Goal: Task Accomplishment & Management: Complete application form

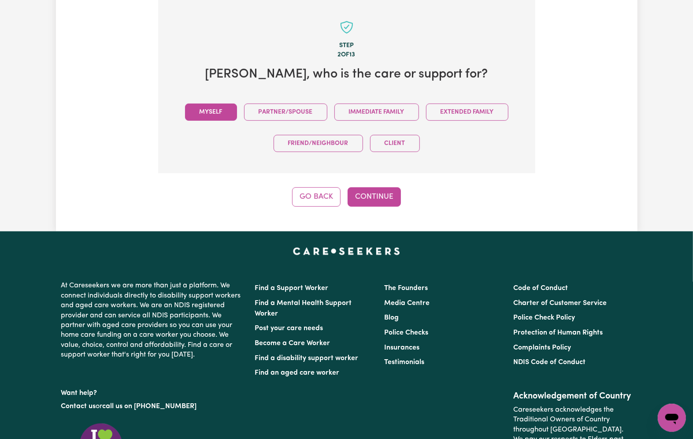
click at [199, 109] on button "Myself" at bounding box center [211, 112] width 52 height 17
click at [388, 190] on button "Continue" at bounding box center [374, 196] width 53 height 19
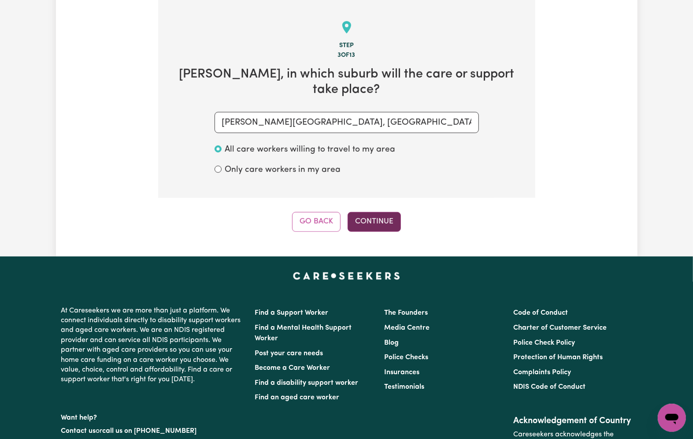
click at [379, 226] on button "Continue" at bounding box center [374, 221] width 53 height 19
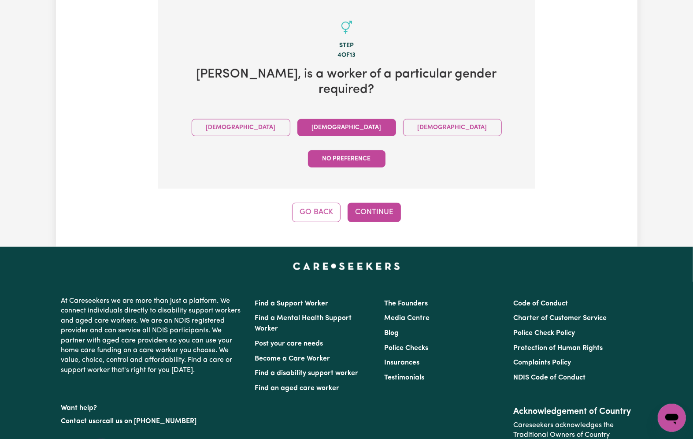
click at [297, 129] on button "Female" at bounding box center [346, 127] width 99 height 17
click at [381, 203] on button "Continue" at bounding box center [374, 212] width 53 height 19
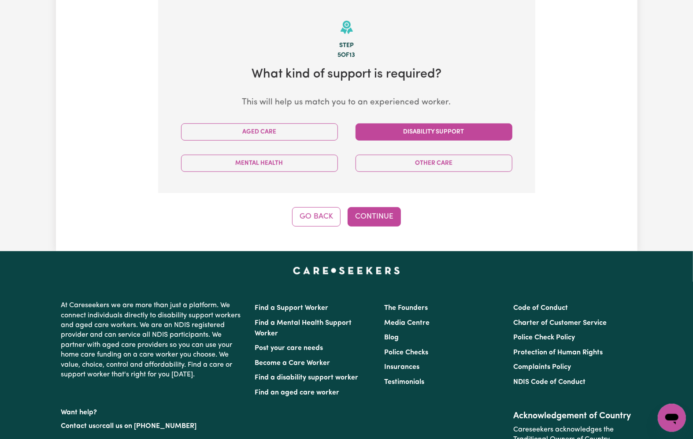
click at [386, 133] on button "Disability Support" at bounding box center [434, 131] width 157 height 17
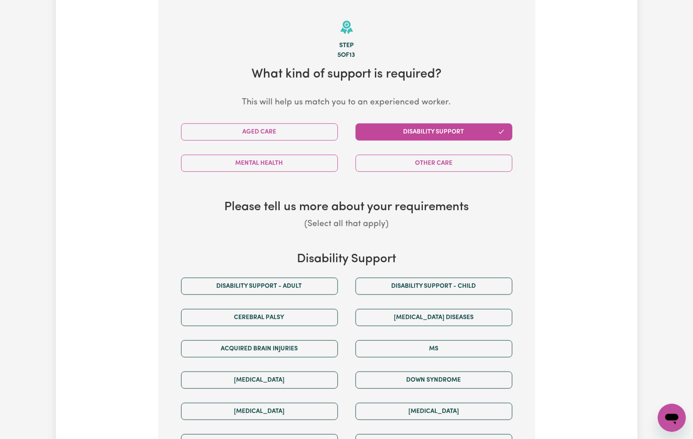
scroll to position [396, 0]
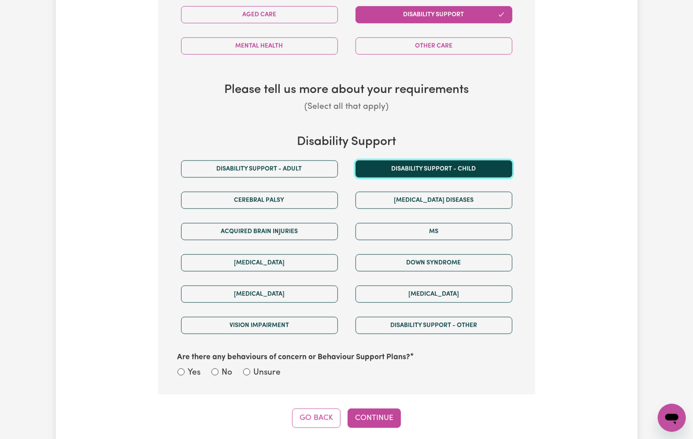
click at [399, 166] on button "Disability support - Child" at bounding box center [434, 168] width 157 height 17
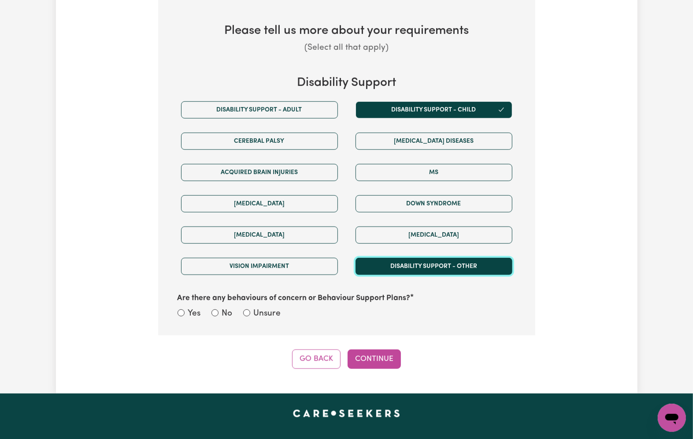
click at [429, 265] on button "Disability support - Other" at bounding box center [434, 266] width 157 height 17
click at [263, 317] on label "Unsure" at bounding box center [267, 314] width 27 height 13
click at [250, 316] on input "Unsure" at bounding box center [246, 312] width 7 height 7
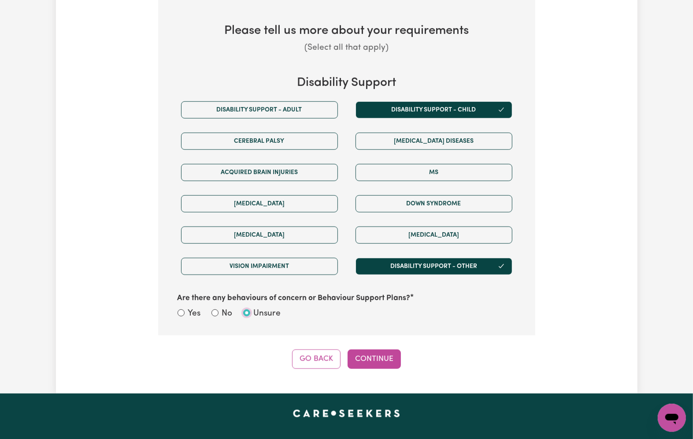
radio input "true"
click at [372, 362] on button "Continue" at bounding box center [374, 358] width 53 height 19
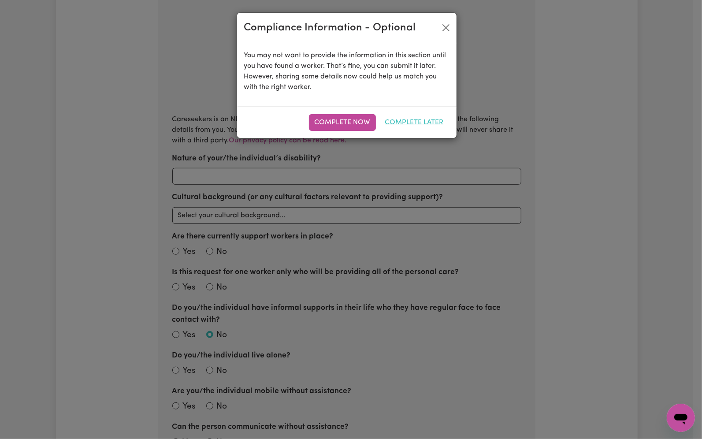
click at [430, 116] on button "Complete Later" at bounding box center [414, 122] width 70 height 17
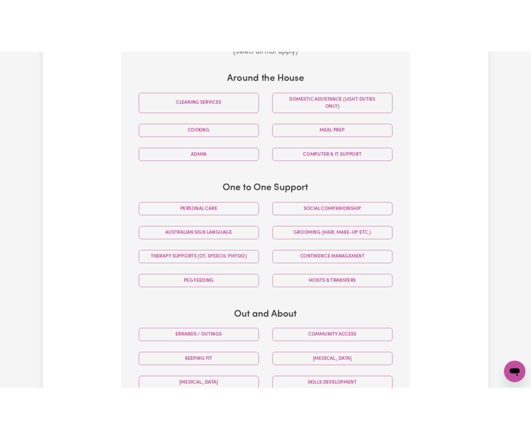
scroll to position [455, 0]
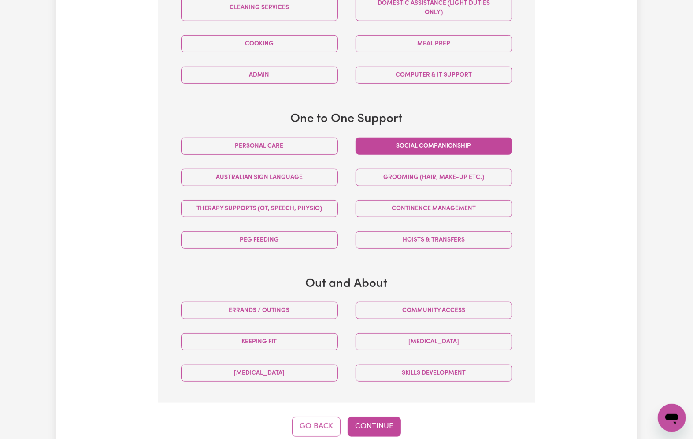
click at [401, 153] on button "Social companionship" at bounding box center [434, 146] width 157 height 17
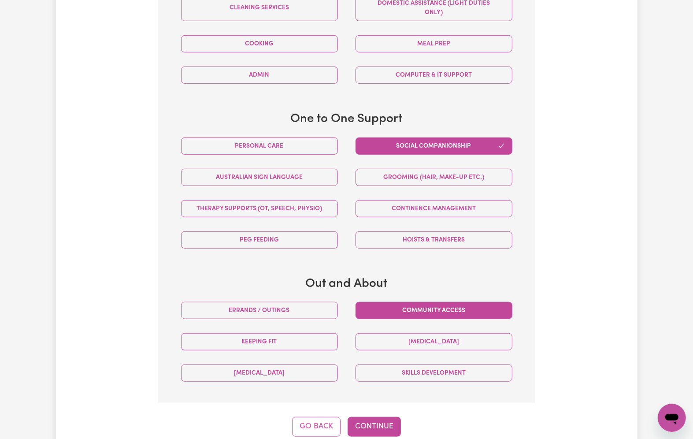
click at [404, 317] on button "Community access" at bounding box center [434, 310] width 157 height 17
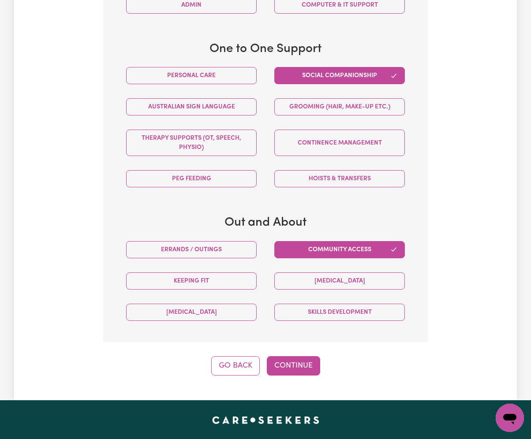
scroll to position [631, 0]
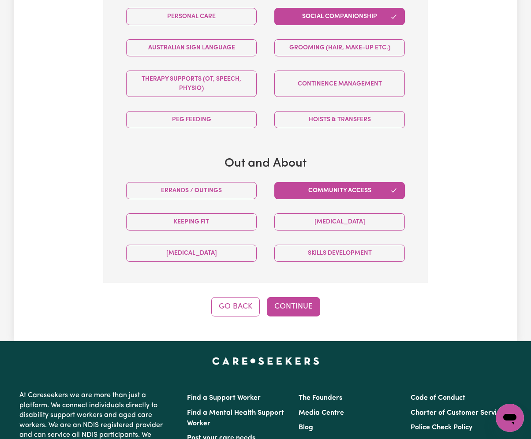
click at [291, 297] on div "Step 6 of 13 Lee Edmondspark , tell us about the tasks that the worker will be …" at bounding box center [265, 4] width 324 height 623
click at [301, 307] on button "Continue" at bounding box center [293, 306] width 53 height 19
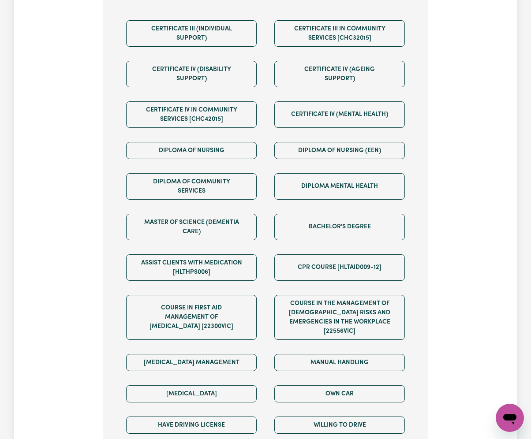
scroll to position [561, 0]
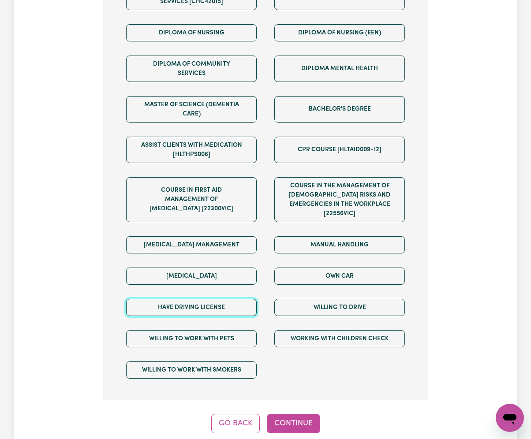
drag, startPoint x: 175, startPoint y: 305, endPoint x: 277, endPoint y: 301, distance: 101.9
click at [178, 305] on button "Have driving license" at bounding box center [191, 307] width 130 height 17
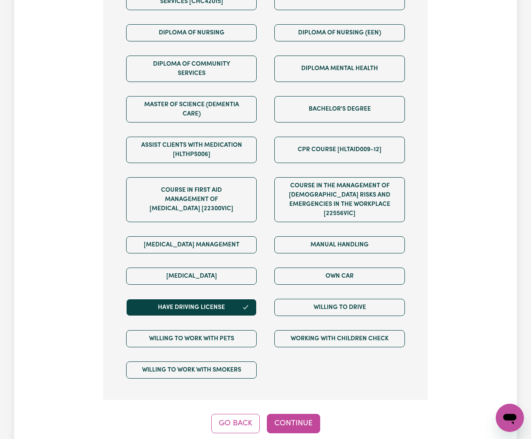
click at [343, 301] on div "Willing to drive" at bounding box center [339, 307] width 148 height 31
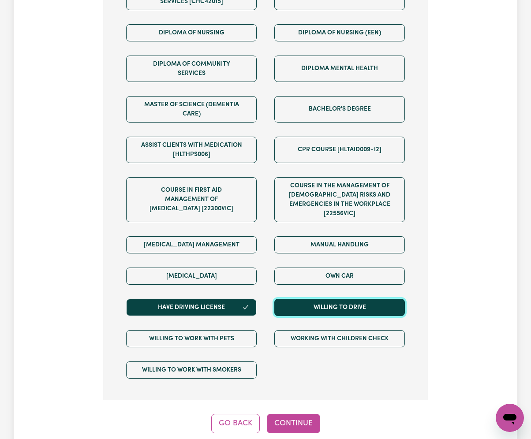
click at [344, 309] on button "Willing to drive" at bounding box center [339, 307] width 130 height 17
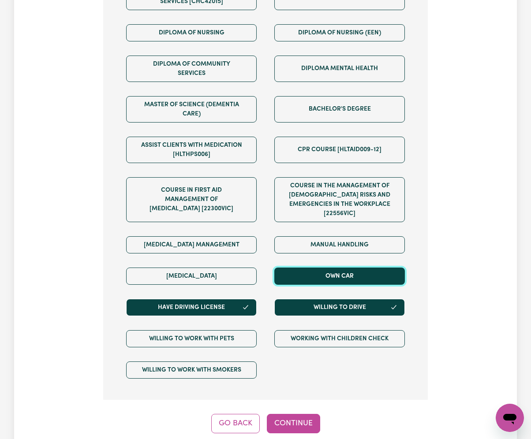
click at [349, 284] on button "Own Car" at bounding box center [339, 276] width 130 height 17
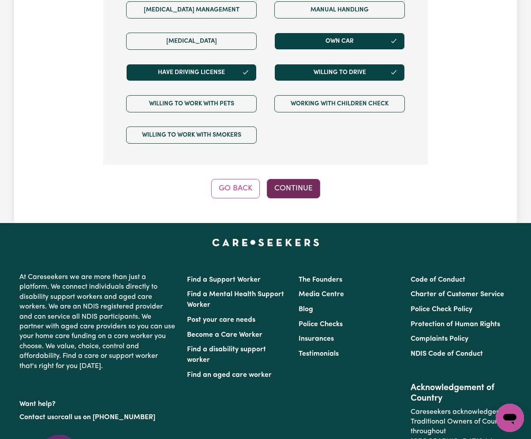
drag, startPoint x: 304, startPoint y: 177, endPoint x: 301, endPoint y: 196, distance: 19.1
click at [301, 197] on button "Continue" at bounding box center [293, 188] width 53 height 19
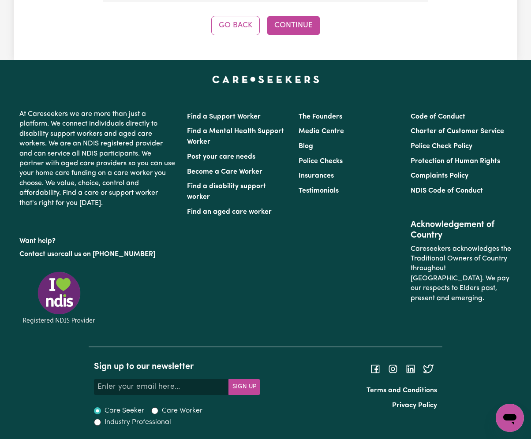
scroll to position [325, 0]
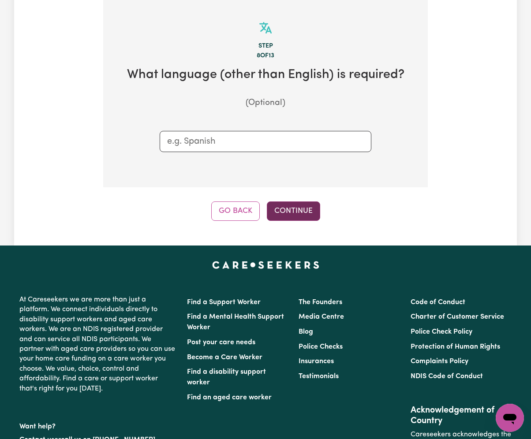
click at [277, 208] on button "Continue" at bounding box center [293, 210] width 53 height 19
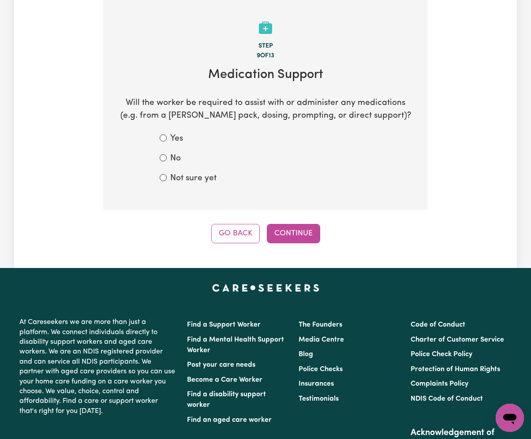
click at [197, 178] on label "Not sure yet" at bounding box center [193, 178] width 46 height 13
click at [167, 178] on input "Not sure yet" at bounding box center [163, 177] width 7 height 7
radio input "true"
click at [286, 242] on button "Continue" at bounding box center [293, 233] width 53 height 19
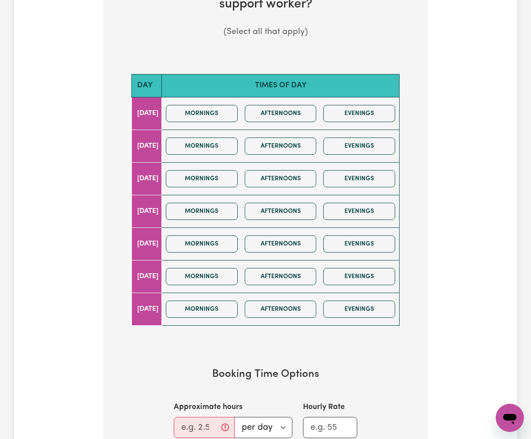
scroll to position [470, 0]
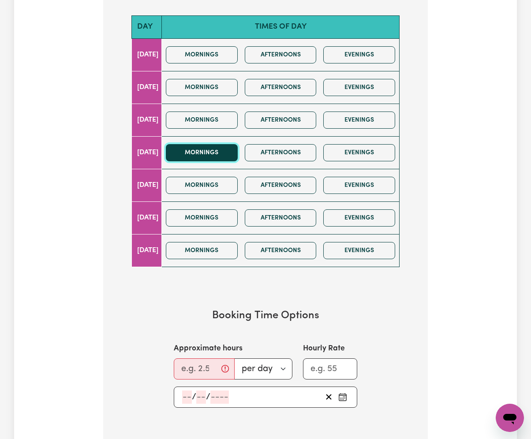
click at [216, 156] on button "Mornings" at bounding box center [202, 152] width 72 height 17
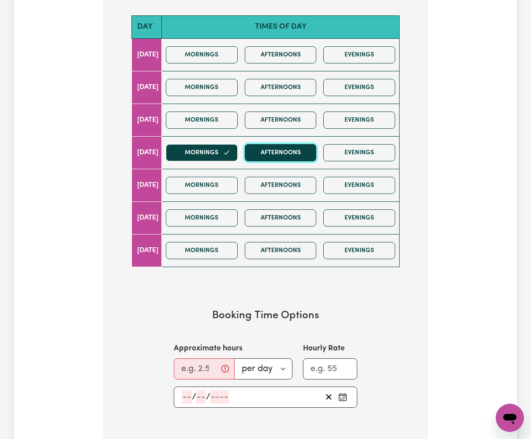
click at [289, 154] on button "Afternoons" at bounding box center [281, 152] width 72 height 17
click at [200, 374] on input "Approximate hours" at bounding box center [204, 368] width 61 height 21
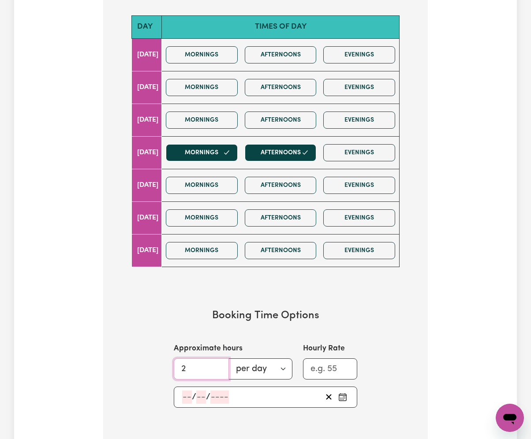
type input "2"
click at [186, 396] on input "number" at bounding box center [187, 396] width 10 height 13
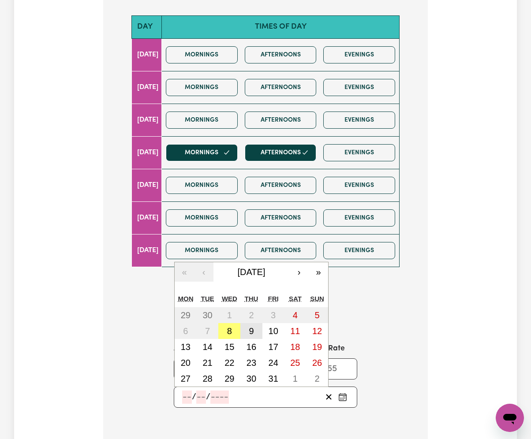
click at [255, 334] on button "9" at bounding box center [251, 331] width 22 height 16
type input "2025-10-09"
type input "9"
type input "10"
type input "2025"
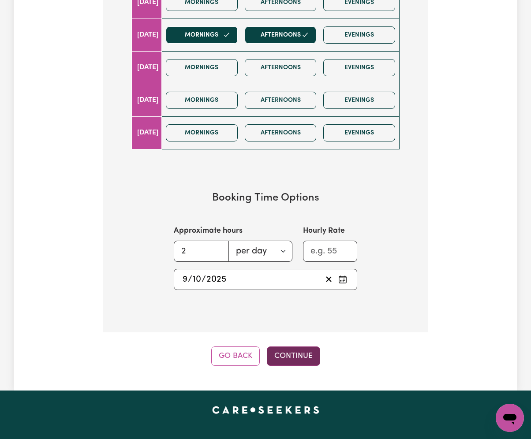
click at [307, 359] on button "Continue" at bounding box center [293, 355] width 53 height 19
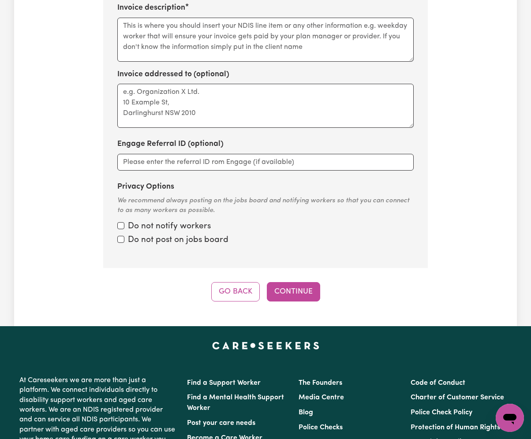
scroll to position [325, 0]
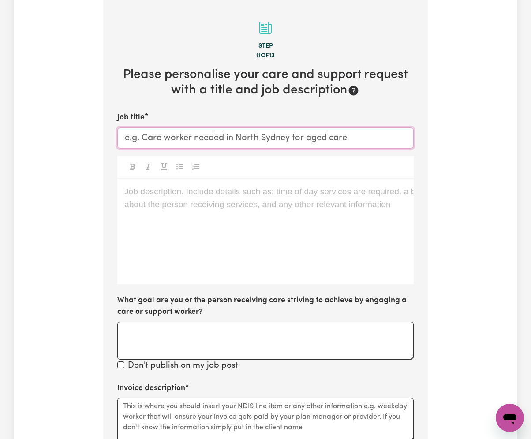
click at [172, 140] on input "Job title" at bounding box center [265, 137] width 296 height 21
paste input "Support Worker Needed – Fun and Engaging Role (Start Tomorrow!)"
type input "Support Worker Needed – Fun and Engaging Role (Start Tomorrow!)"
click at [256, 230] on div "Job description. Include details such as: time of day services are required, a …" at bounding box center [265, 231] width 296 height 106
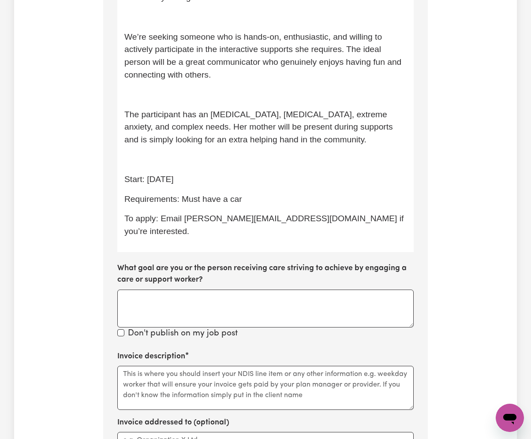
click at [191, 226] on p "To apply: Email lindsay@careseekers.com.au if you’re interested." at bounding box center [265, 225] width 282 height 26
click at [182, 166] on p "﻿" at bounding box center [265, 159] width 282 height 13
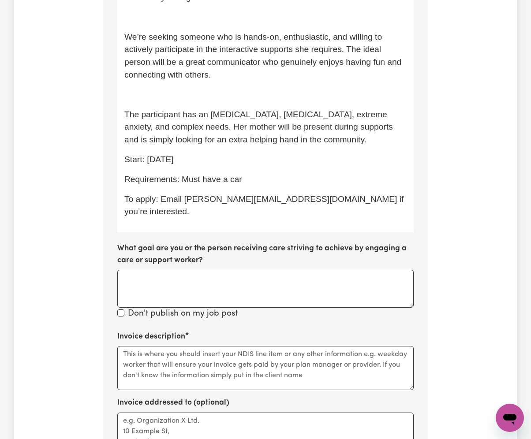
click at [183, 86] on div "We’re looking for an energetic support worker with a car to assist a 17-year-ol…" at bounding box center [265, 79] width 296 height 306
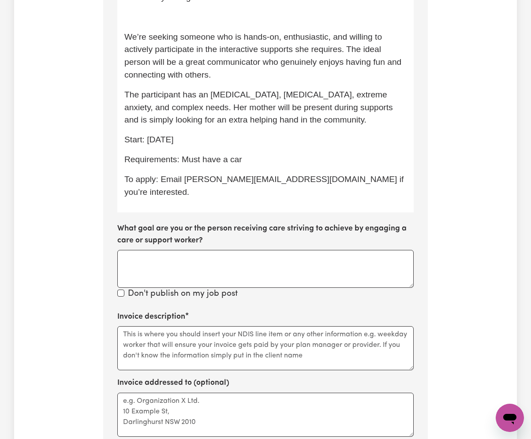
scroll to position [460, 0]
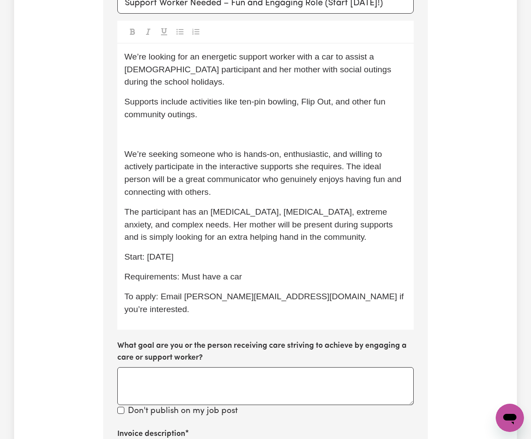
click at [184, 133] on p "﻿" at bounding box center [265, 134] width 282 height 13
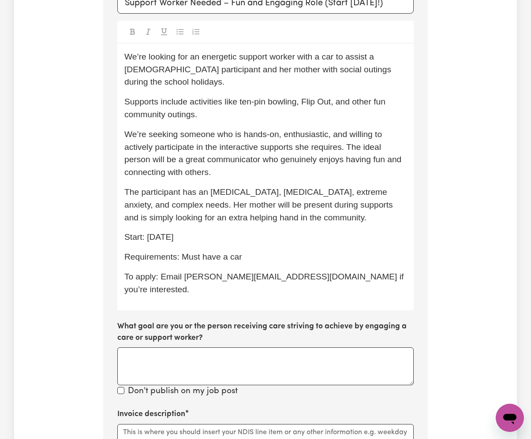
scroll to position [636, 0]
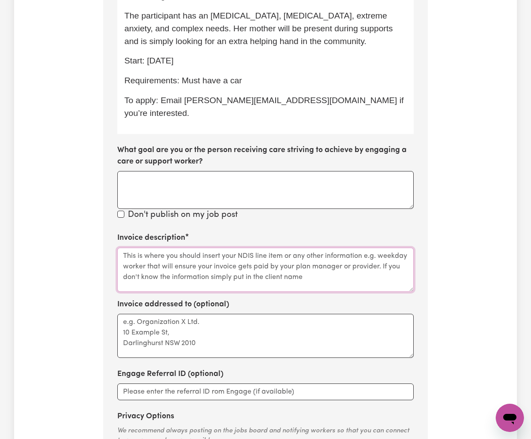
click at [201, 268] on textarea "Invoice description" at bounding box center [265, 270] width 296 height 44
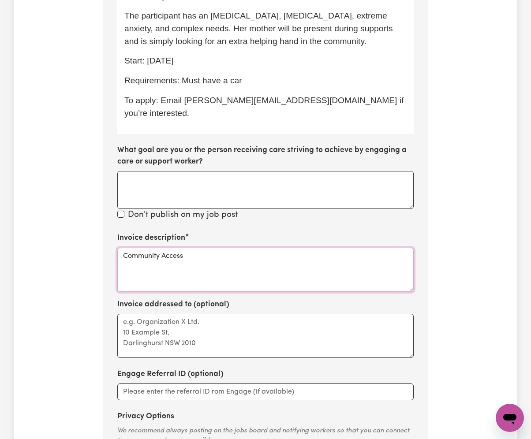
scroll to position [930, 0]
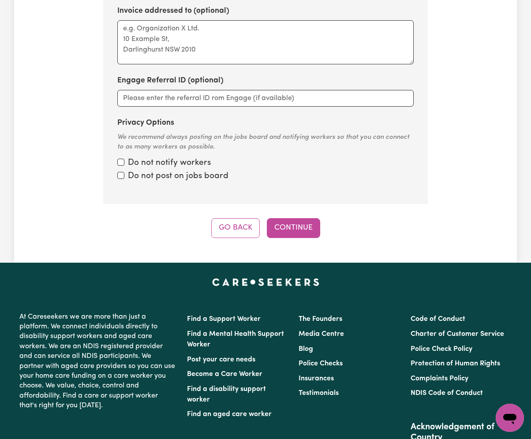
type textarea "Community Access"
click at [303, 218] on button "Continue" at bounding box center [293, 227] width 53 height 19
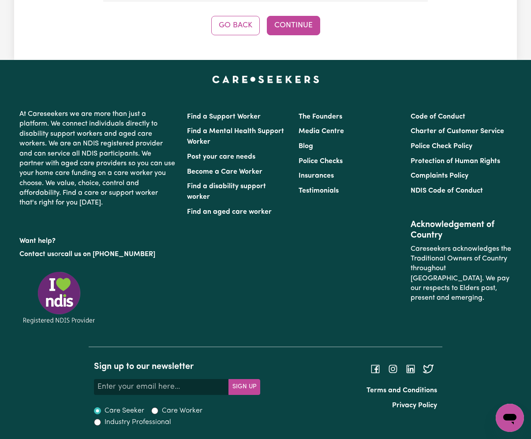
scroll to position [325, 0]
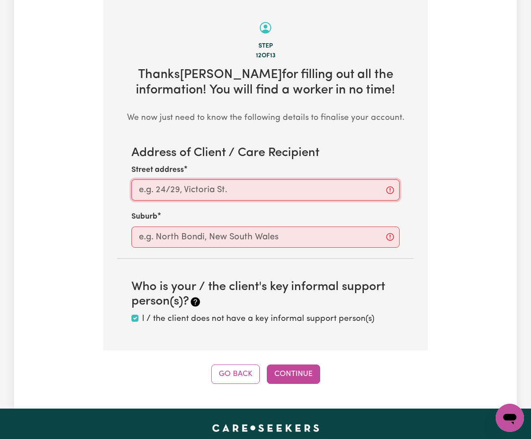
click at [208, 193] on input "Street address" at bounding box center [265, 189] width 268 height 21
paste input "Edmondspark"
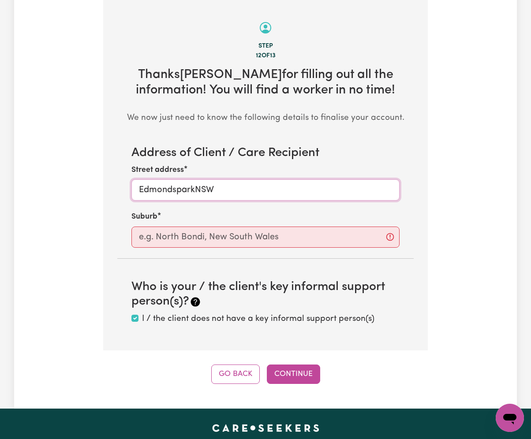
drag, startPoint x: 170, startPoint y: 190, endPoint x: 89, endPoint y: 190, distance: 81.1
click at [89, 190] on div "Tell us your care and support requirements Welcome to Careseekers. We are excit…" at bounding box center [265, 62] width 502 height 643
type input "EdmondsparkNSW"
click at [162, 230] on input "text" at bounding box center [265, 237] width 268 height 21
paste input "Edmond"
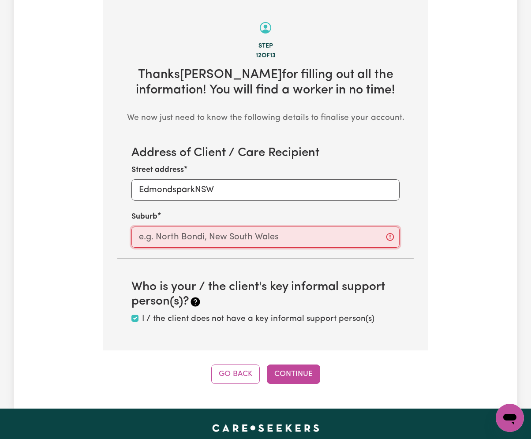
type input "Edmond"
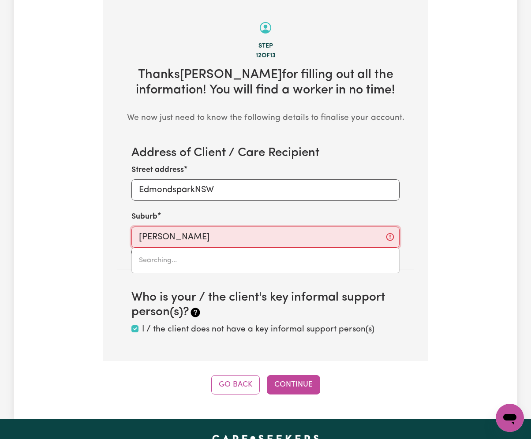
type input "EdmondSON PARK, New South Wales, 2174"
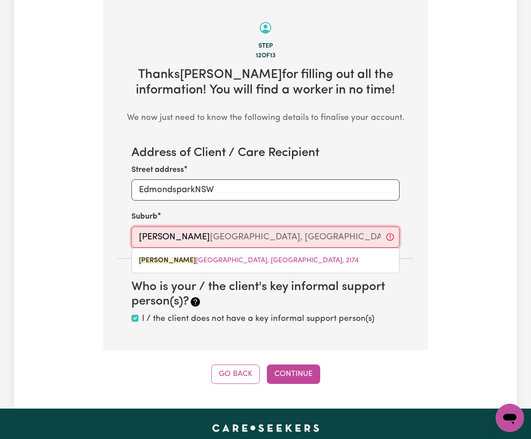
type input "Edmond"
type input "EdmondSON PARK, New South Wales, 2174"
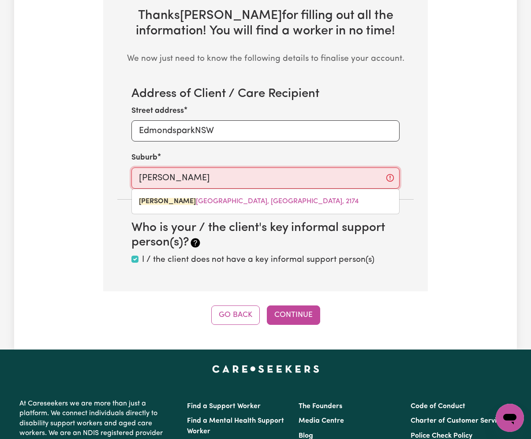
type input "EdmondSON PARK, New South Wales, 2174"
click at [166, 177] on input "Edmond" at bounding box center [265, 177] width 268 height 21
paste input "Campbelltown"
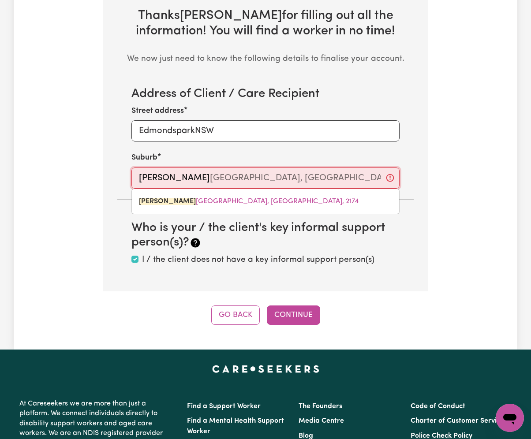
type input "Campbelltown"
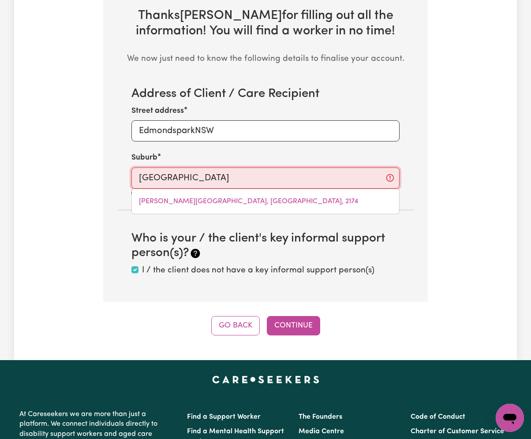
type input "Campbelltown, New South Wales, 2560"
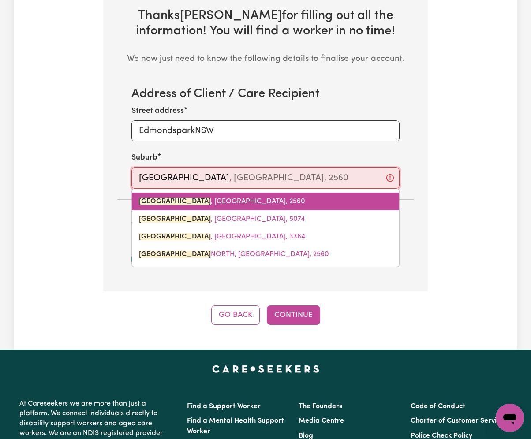
click at [167, 204] on mark "CAMPBELLTOWN" at bounding box center [175, 201] width 72 height 7
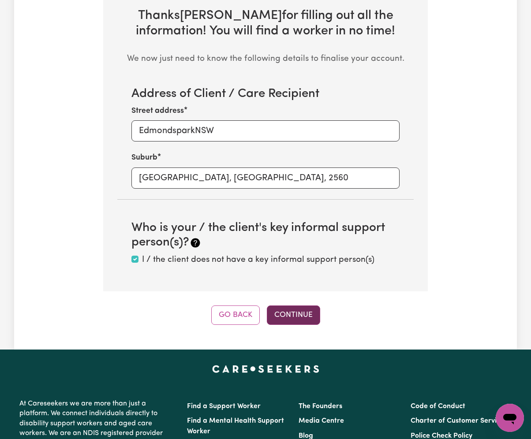
click at [301, 321] on button "Continue" at bounding box center [293, 314] width 53 height 19
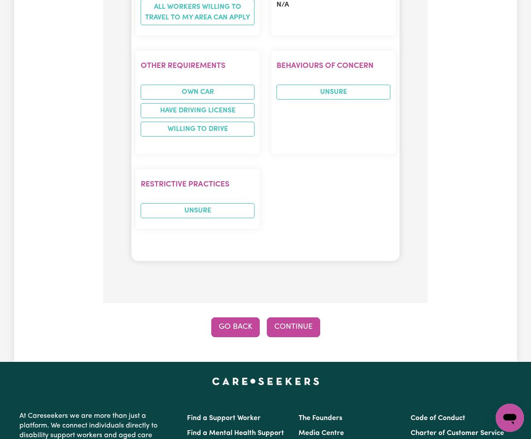
click at [225, 337] on button "Go Back" at bounding box center [235, 326] width 48 height 19
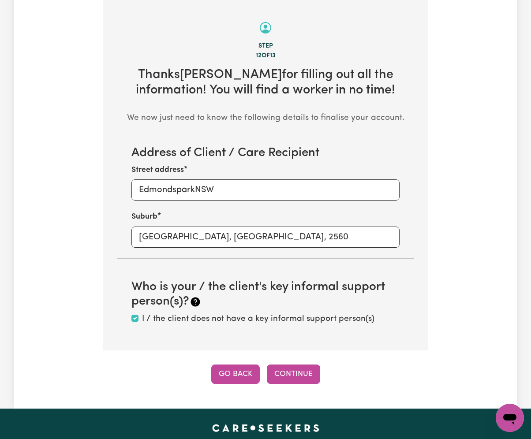
click at [243, 377] on button "Go Back" at bounding box center [235, 373] width 48 height 19
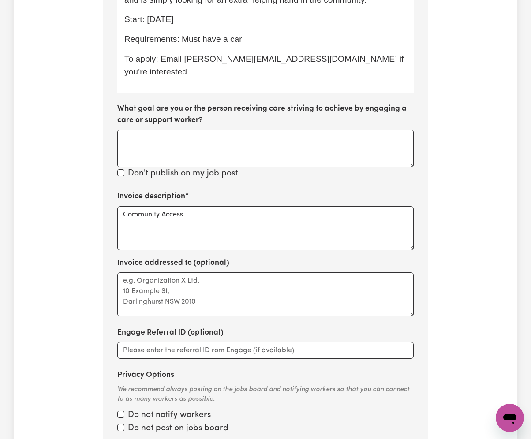
scroll to position [737, 0]
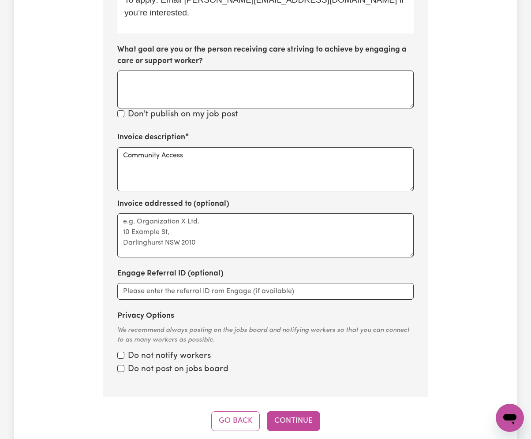
click at [229, 396] on div "Step 11 of 13 Please personalise your care and support request with a title and…" at bounding box center [265, 9] width 324 height 844
click at [232, 411] on button "Go Back" at bounding box center [235, 420] width 48 height 19
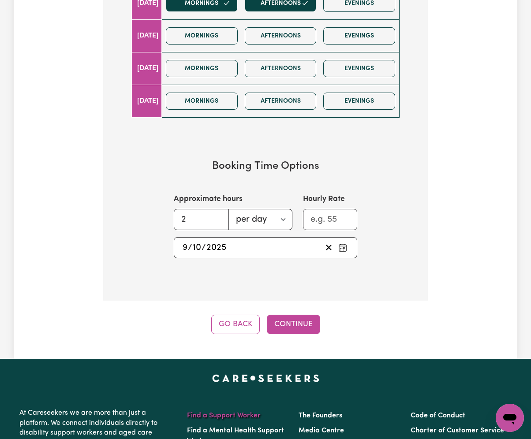
click at [231, 325] on button "Go Back" at bounding box center [235, 324] width 48 height 19
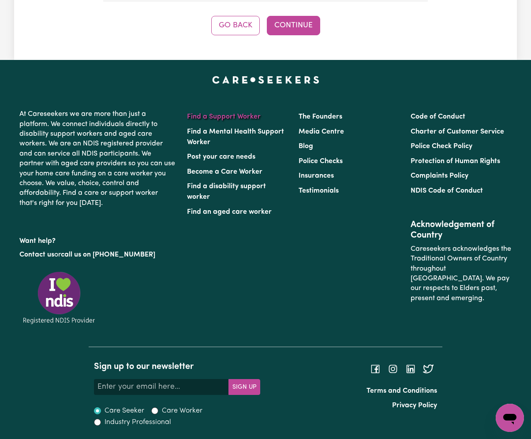
scroll to position [325, 0]
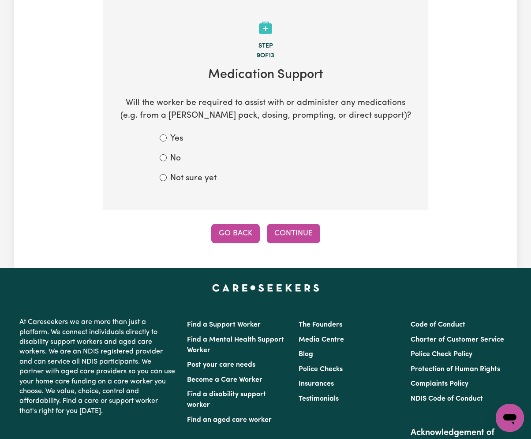
click at [219, 229] on button "Go Back" at bounding box center [235, 233] width 48 height 19
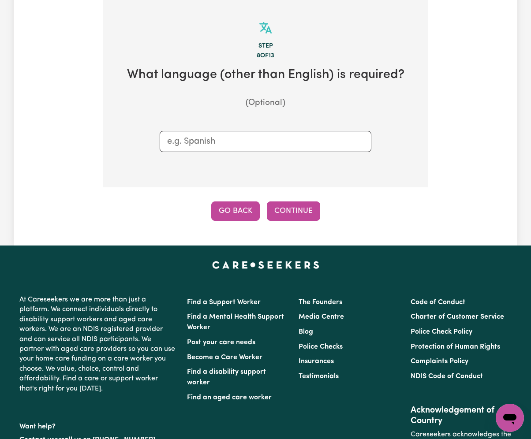
click at [227, 205] on button "Go Back" at bounding box center [235, 210] width 48 height 19
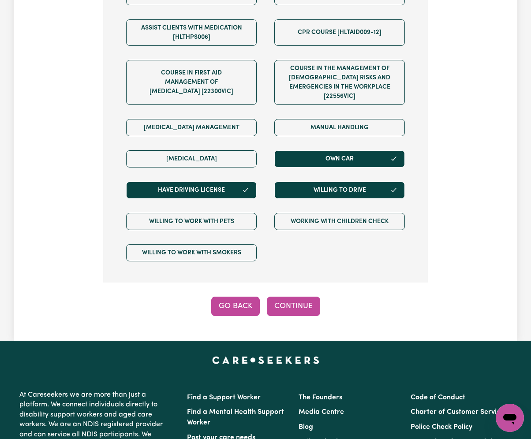
click at [242, 305] on button "Go Back" at bounding box center [235, 306] width 48 height 19
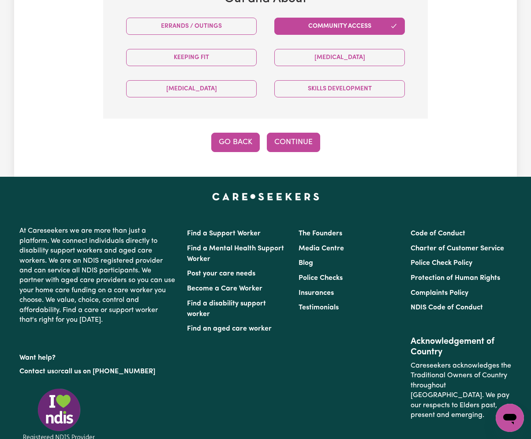
click at [245, 140] on button "Go Back" at bounding box center [235, 142] width 48 height 19
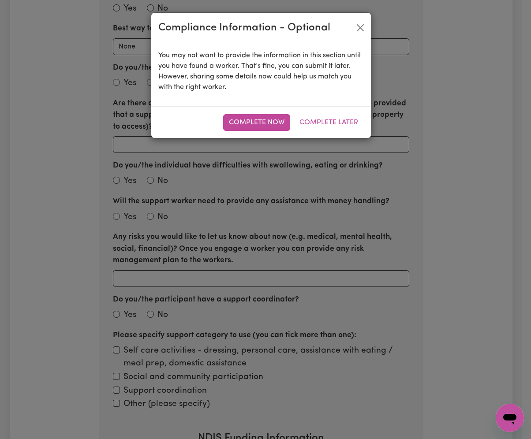
scroll to position [325, 0]
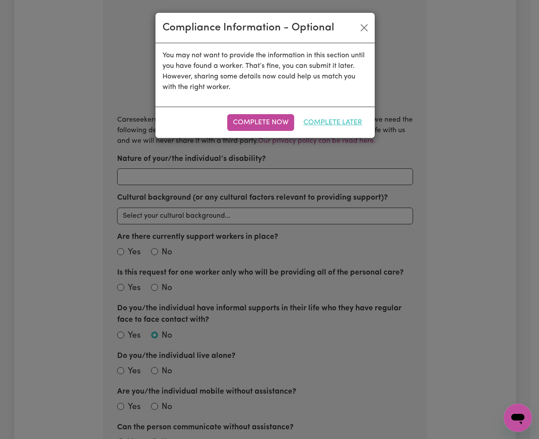
click at [339, 127] on button "Complete Later" at bounding box center [333, 122] width 70 height 17
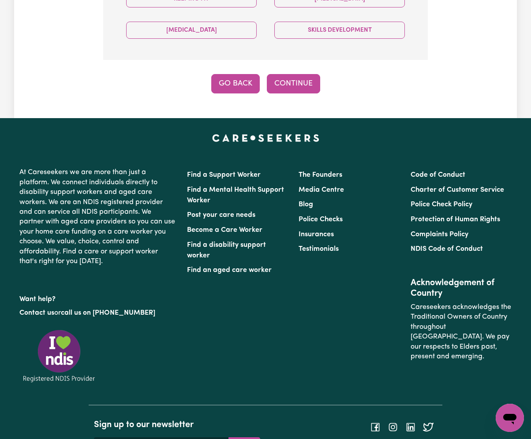
click at [232, 78] on button "Go Back" at bounding box center [235, 83] width 48 height 19
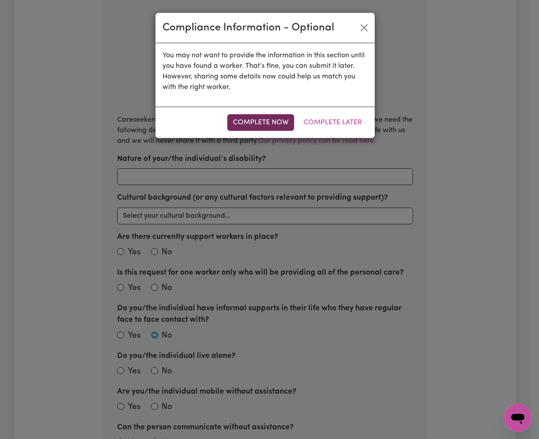
click at [243, 129] on button "Complete Now" at bounding box center [260, 122] width 67 height 17
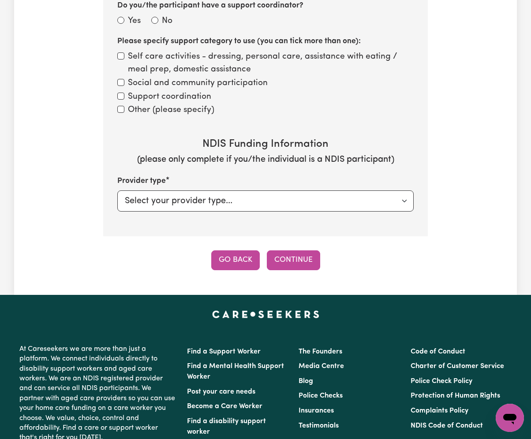
click at [247, 262] on button "Go Back" at bounding box center [235, 259] width 48 height 19
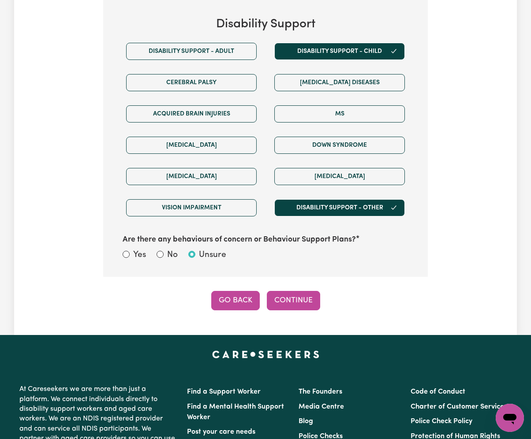
scroll to position [619, 0]
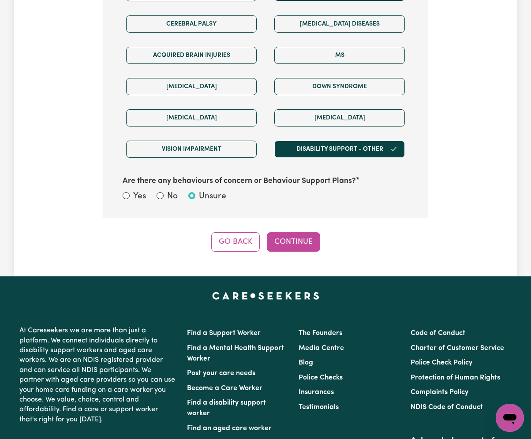
click at [233, 252] on button "Go Back" at bounding box center [235, 241] width 48 height 19
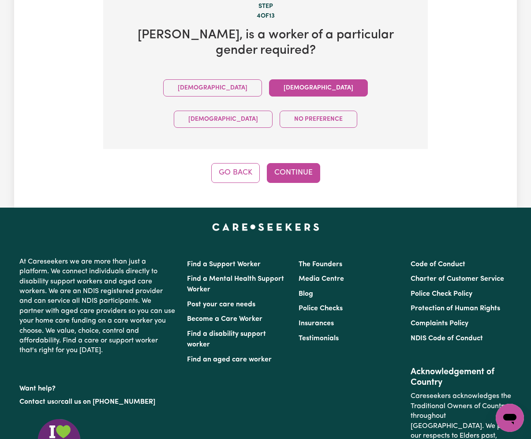
scroll to position [306, 0]
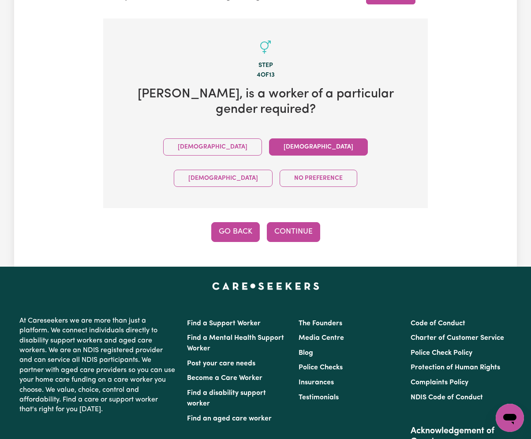
click at [248, 222] on button "Go Back" at bounding box center [235, 231] width 48 height 19
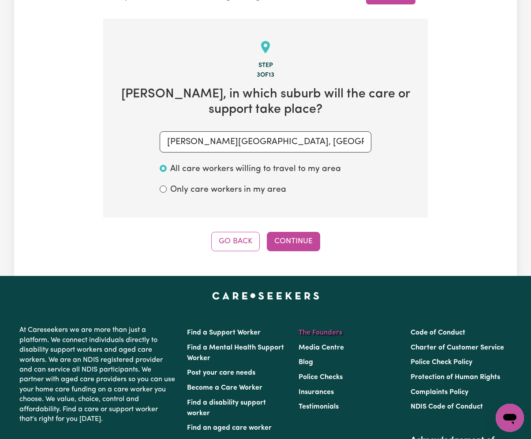
scroll to position [325, 0]
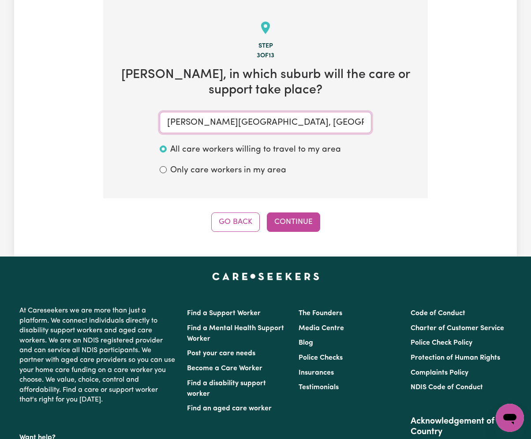
click at [218, 127] on input "EDMONDSON PARK, New South Wales" at bounding box center [266, 122] width 212 height 21
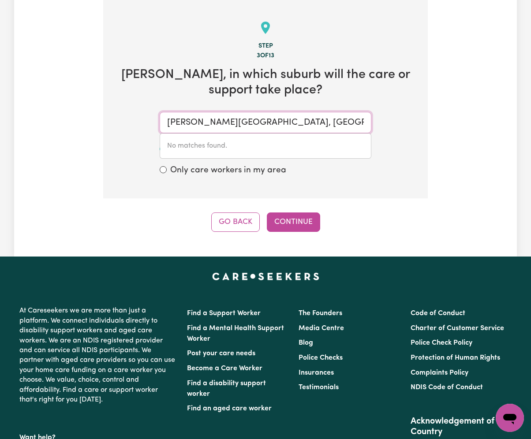
paste input "Campbelltown"
type input "Campbelltown"
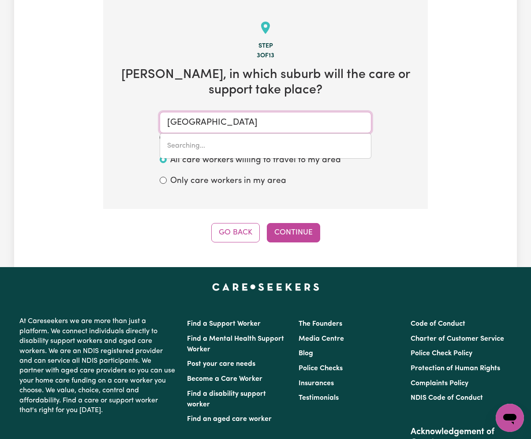
type input "Campbelltown, New South Wales, 2560"
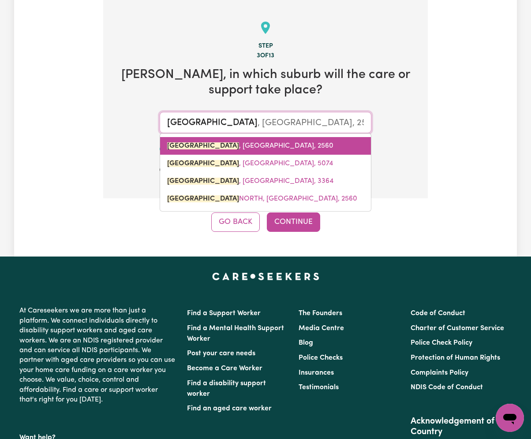
click at [226, 147] on span "CAMPBELLTOWN , New South Wales, 2560" at bounding box center [250, 145] width 166 height 7
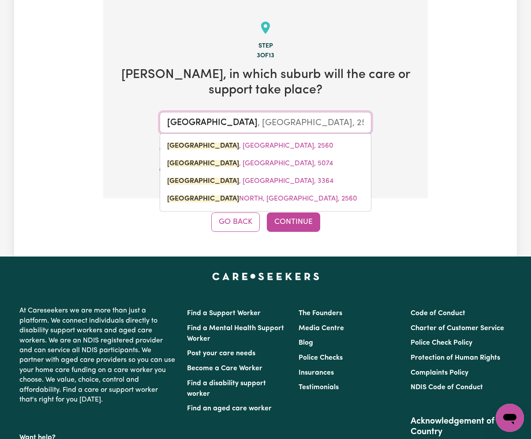
type input "CAMPBELLTOWN, New South Wales, 2560"
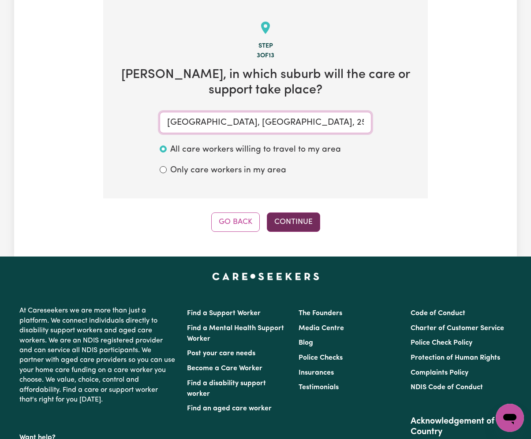
type input "CAMPBELLTOWN, New South Wales, 2560"
click at [304, 216] on button "Continue" at bounding box center [293, 221] width 53 height 19
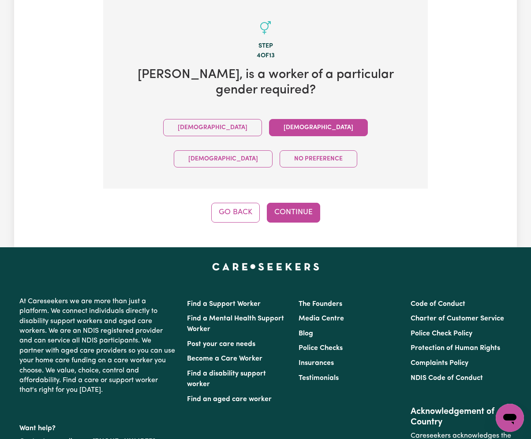
click at [302, 171] on div "Step 4 of 13 Lee Edmondspark , is a worker of a particular gender required? Mal…" at bounding box center [265, 110] width 324 height 223
click at [302, 203] on button "Continue" at bounding box center [293, 212] width 53 height 19
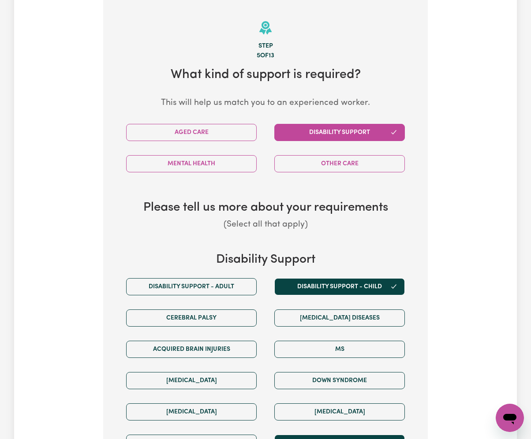
scroll to position [678, 0]
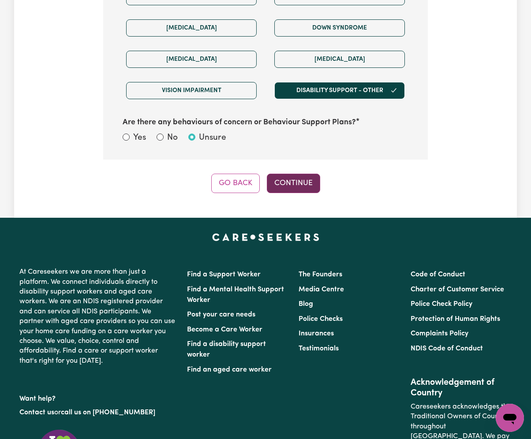
click at [284, 182] on button "Continue" at bounding box center [293, 183] width 53 height 19
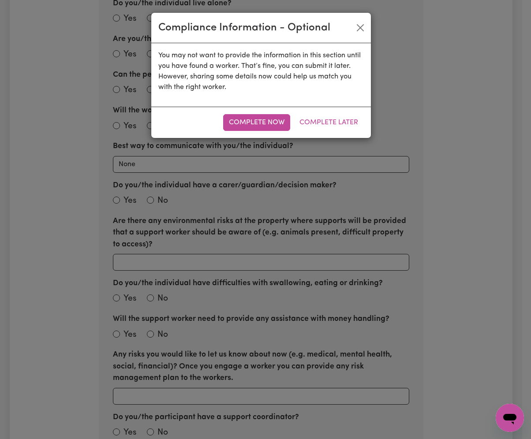
scroll to position [325, 0]
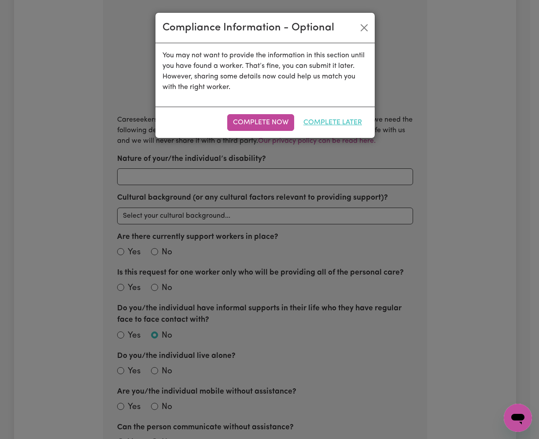
click at [349, 124] on button "Complete Later" at bounding box center [333, 122] width 70 height 17
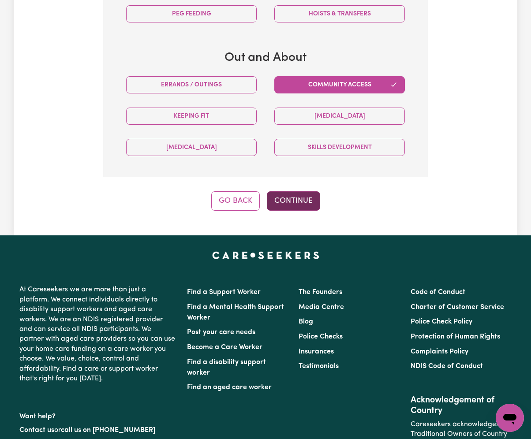
click at [291, 211] on button "Continue" at bounding box center [293, 200] width 53 height 19
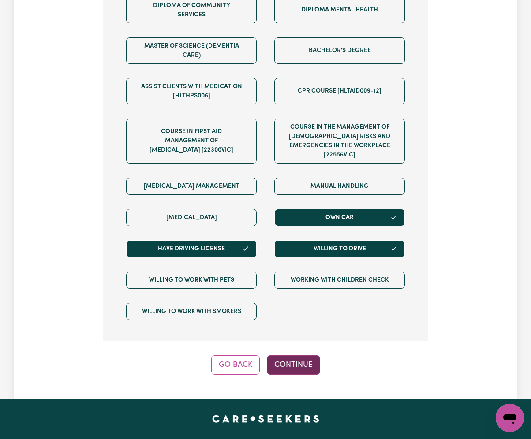
click at [289, 372] on button "Continue" at bounding box center [293, 364] width 53 height 19
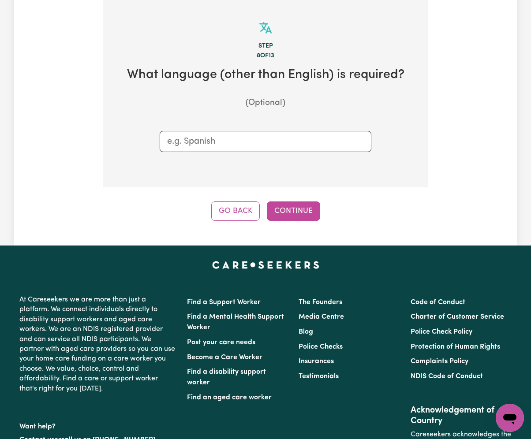
click at [296, 194] on div "Step 8 of 13 What language (other than English) is required? (Optional) Go Back…" at bounding box center [265, 110] width 324 height 222
click at [290, 221] on button "Continue" at bounding box center [293, 210] width 53 height 19
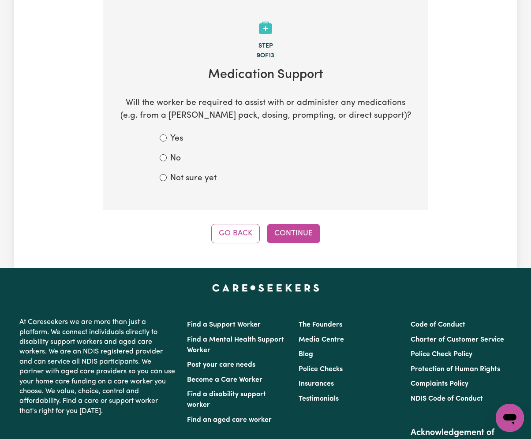
click at [214, 178] on label "Not sure yet" at bounding box center [193, 178] width 46 height 13
click at [167, 178] on input "Not sure yet" at bounding box center [163, 177] width 7 height 7
radio input "true"
click at [312, 230] on button "Continue" at bounding box center [293, 233] width 53 height 19
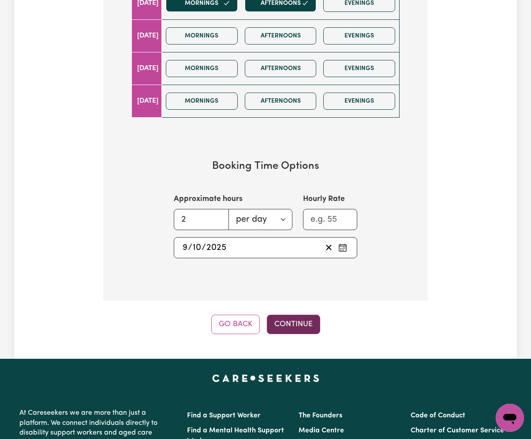
click at [293, 323] on button "Continue" at bounding box center [293, 324] width 53 height 19
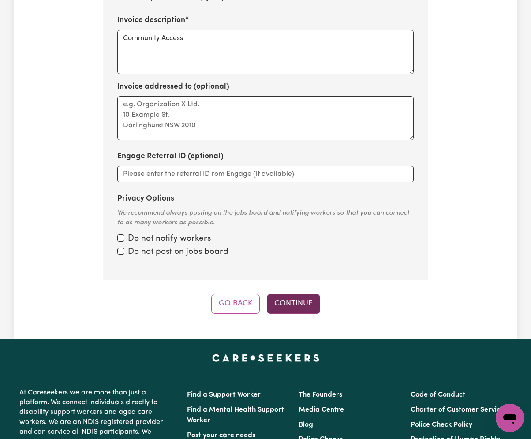
click at [295, 295] on button "Continue" at bounding box center [293, 303] width 53 height 19
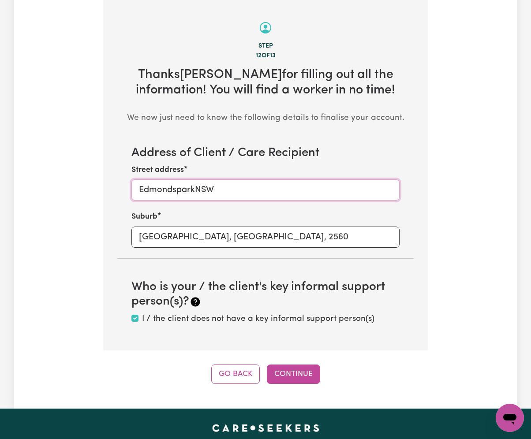
click at [193, 190] on input "EdmondsparkNSW" at bounding box center [265, 189] width 268 height 21
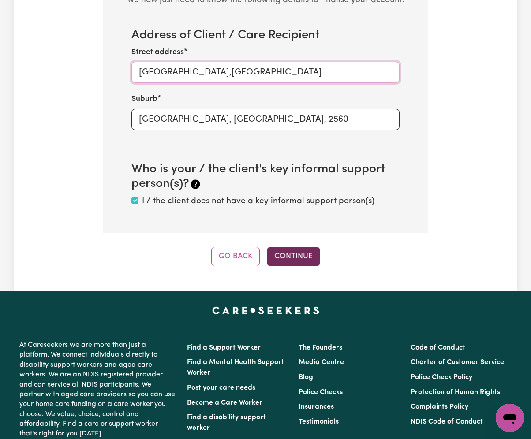
type input "Edmondspark,NSW"
click at [297, 256] on button "Continue" at bounding box center [293, 256] width 53 height 19
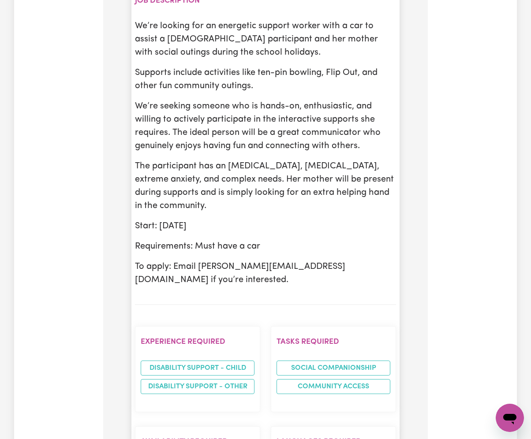
scroll to position [795, 0]
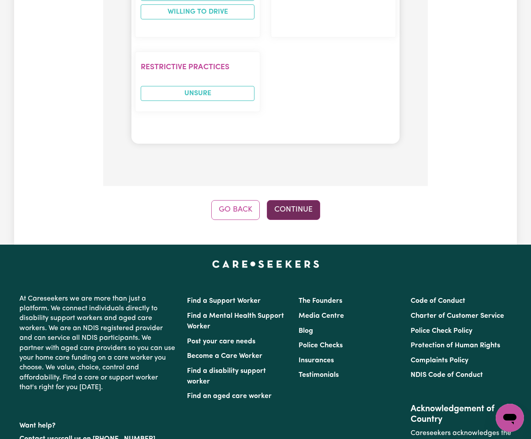
click at [292, 219] on button "Continue" at bounding box center [293, 209] width 53 height 19
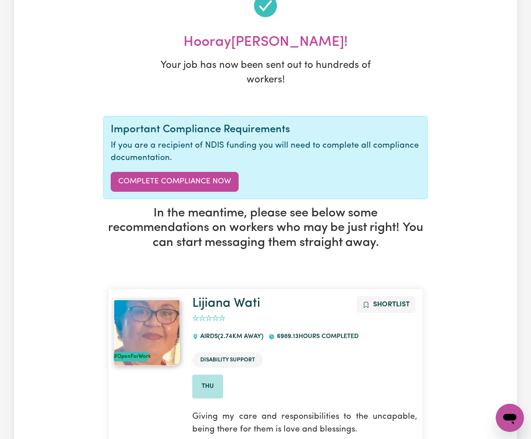
scroll to position [0, 0]
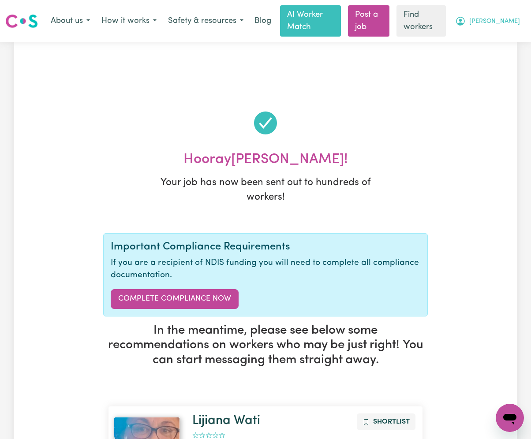
click at [492, 19] on span "[PERSON_NAME]" at bounding box center [494, 22] width 51 height 10
click at [483, 41] on link "My Dashboard" at bounding box center [490, 39] width 70 height 17
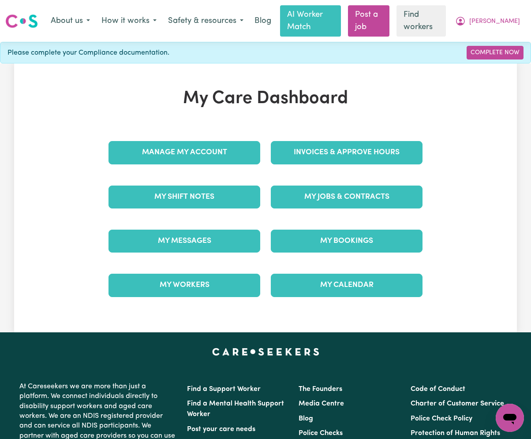
click at [321, 174] on div "Invoices & Approve Hours" at bounding box center [346, 152] width 162 height 44
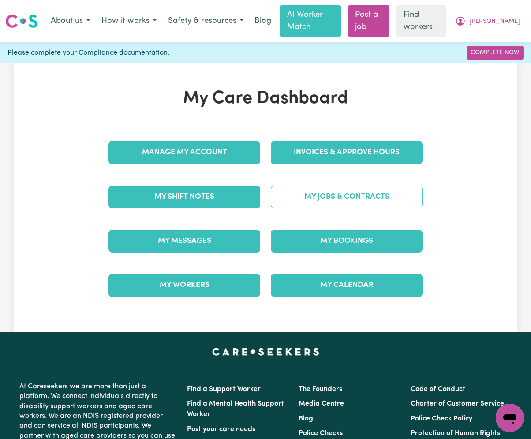
click at [321, 198] on link "My Jobs & Contracts" at bounding box center [347, 197] width 152 height 23
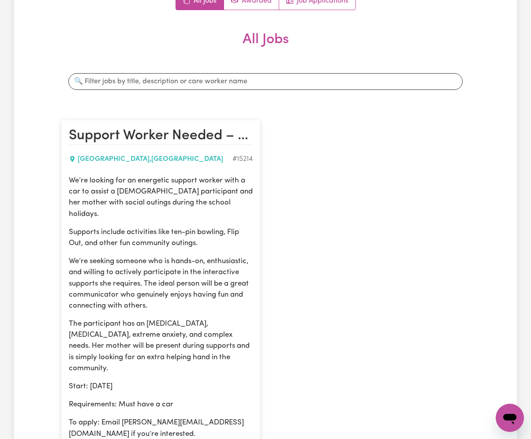
scroll to position [235, 0]
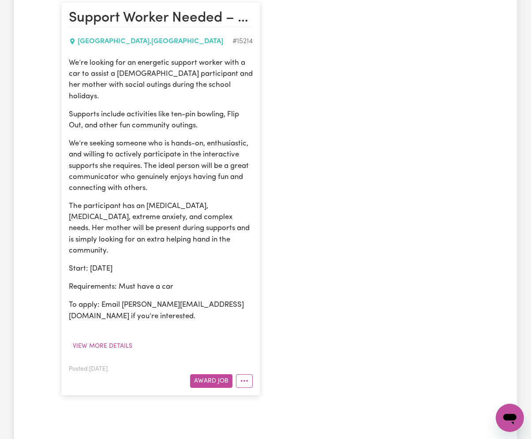
click at [103, 315] on div "We’re looking for an energetic support worker with a car to assist a 17-year-ol…" at bounding box center [161, 205] width 184 height 296
click at [103, 339] on button "View more details" at bounding box center [102, 346] width 67 height 14
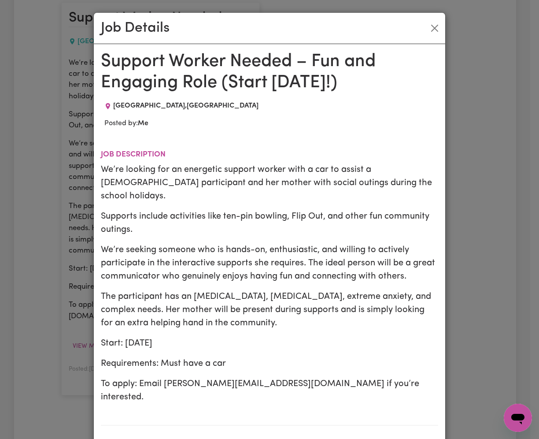
click at [163, 193] on div "We’re looking for an energetic support worker with a car to assist a 17-year-ol…" at bounding box center [270, 283] width 338 height 241
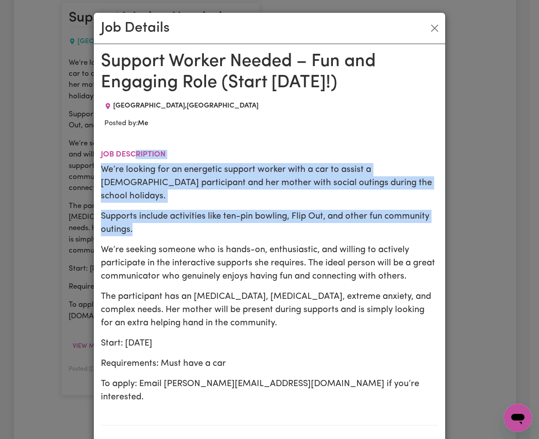
drag, startPoint x: 133, startPoint y: 159, endPoint x: 190, endPoint y: 245, distance: 103.4
click at [177, 237] on section "Job description We’re looking for an energetic support worker with a car to ass…" at bounding box center [270, 281] width 338 height 290
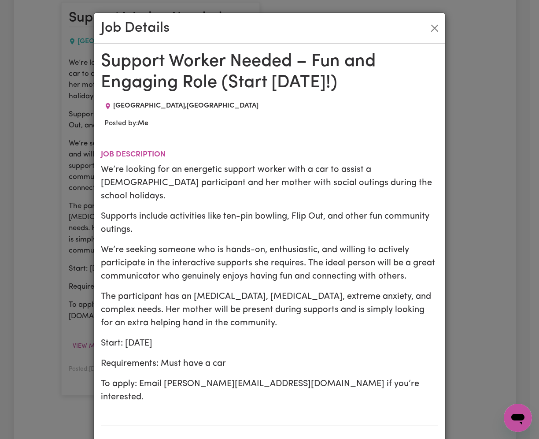
click at [191, 246] on p "We’re seeking someone who is hands-on, enthusiastic, and willing to actively pa…" at bounding box center [270, 263] width 338 height 40
click at [429, 26] on button "Close" at bounding box center [435, 28] width 14 height 14
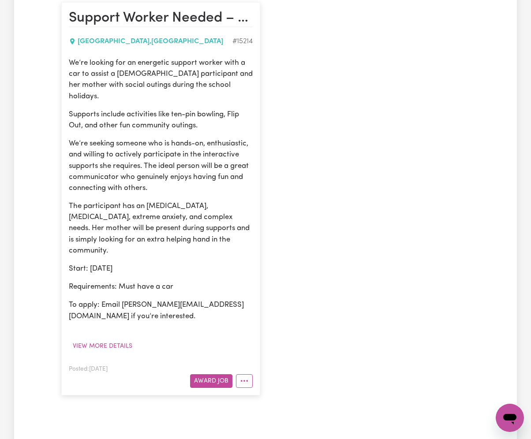
click at [488, 147] on div "Jobs & Contracts All Jobs Awarded Job Applications All Jobs Search jobs Support…" at bounding box center [265, 129] width 502 height 594
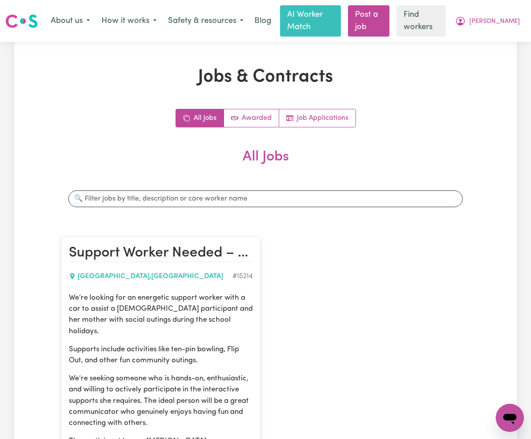
click at [481, 7] on div "About us How it works Safety & resources Blog AI Worker Match Post a job Find w…" at bounding box center [285, 20] width 480 height 31
click at [486, 14] on button "[PERSON_NAME]" at bounding box center [487, 21] width 76 height 19
click at [487, 32] on link "My Dashboard" at bounding box center [490, 39] width 70 height 17
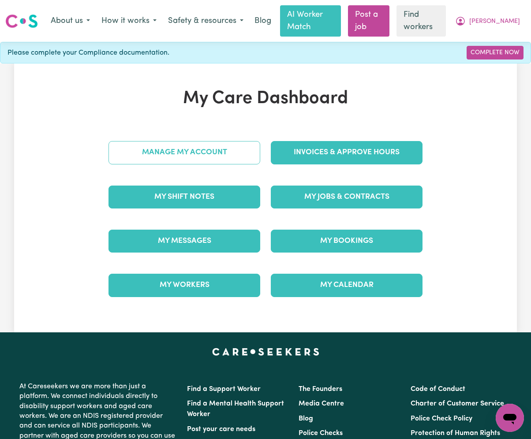
click at [143, 148] on link "Manage My Account" at bounding box center [184, 152] width 152 height 23
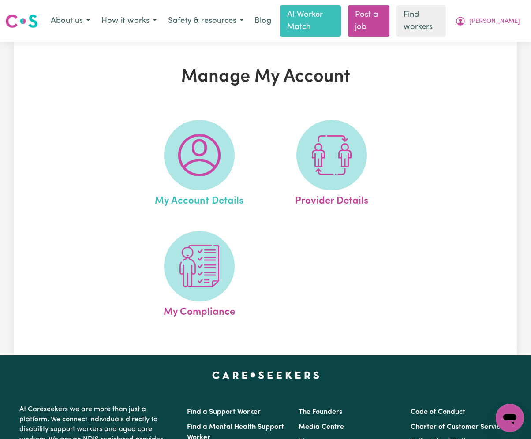
click at [223, 182] on link "My Account Details" at bounding box center [199, 164] width 127 height 89
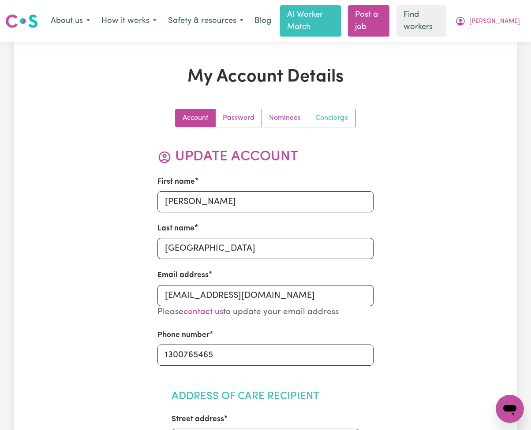
click at [330, 115] on link "Concierge" at bounding box center [331, 118] width 47 height 18
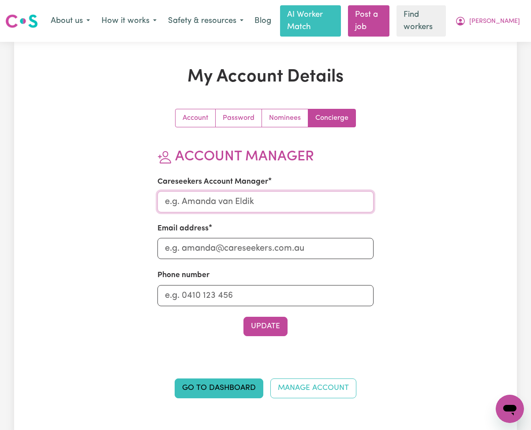
click at [200, 206] on input "Careseekers Account Manager" at bounding box center [265, 201] width 216 height 21
type input "Lindsay"
click at [217, 238] on div "Email address" at bounding box center [265, 241] width 216 height 36
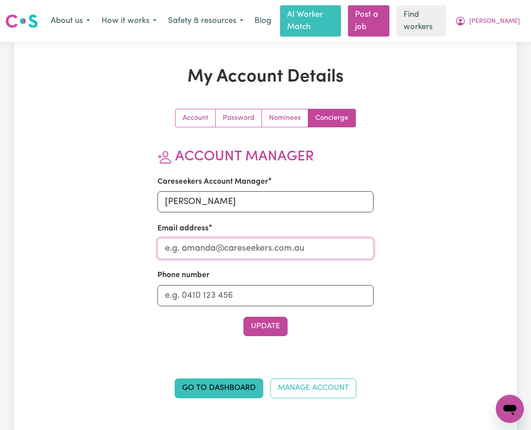
click at [219, 247] on input "Email address" at bounding box center [265, 248] width 216 height 21
type input "Lindsay@careseekers.com.au"
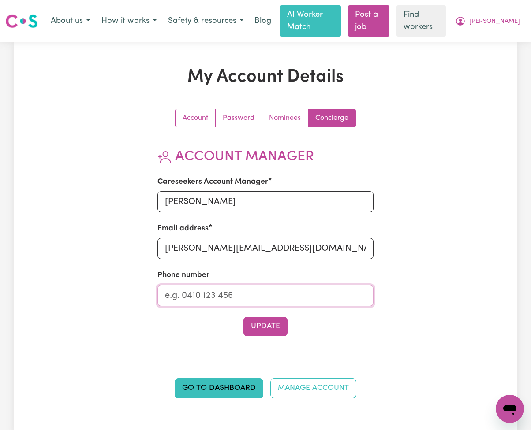
click at [228, 304] on input "Phone number" at bounding box center [265, 295] width 216 height 21
type input "1300765465"
click at [262, 324] on button "Update" at bounding box center [265, 326] width 44 height 19
click at [502, 20] on span "[PERSON_NAME]" at bounding box center [494, 22] width 51 height 10
click at [480, 73] on div "My Account Details Account Password Nominees Concierge Account Manager Careseek…" at bounding box center [265, 238] width 502 height 342
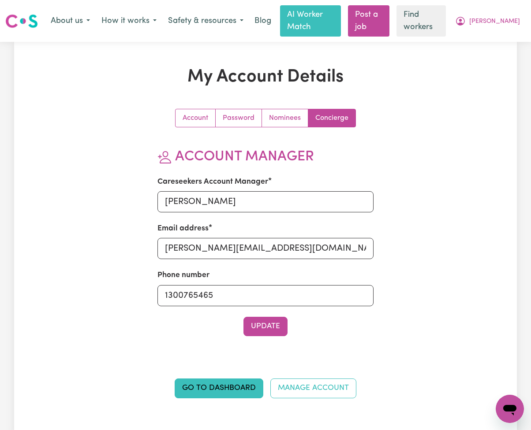
drag, startPoint x: 483, startPoint y: 55, endPoint x: 487, endPoint y: 44, distance: 11.3
click at [483, 55] on div "My Account Details Account Password Nominees Concierge Account Manager Careseek…" at bounding box center [265, 237] width 502 height 391
click at [495, 26] on span "[PERSON_NAME]" at bounding box center [494, 22] width 51 height 10
click at [487, 60] on link "Logout" at bounding box center [490, 56] width 70 height 17
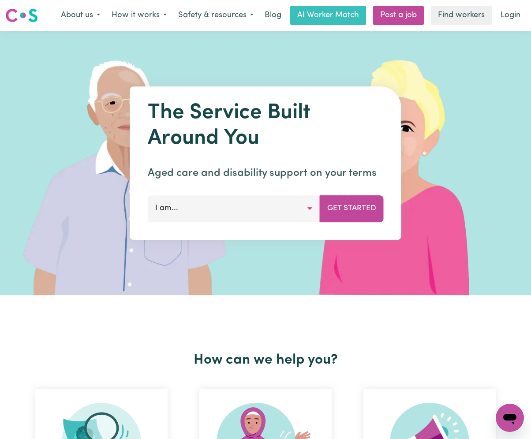
click at [502, 28] on nav "Menu About us How it works Safety & resources Blog AI Worker Match Post a job F…" at bounding box center [265, 15] width 531 height 31
click at [506, 20] on link "Login" at bounding box center [510, 15] width 30 height 19
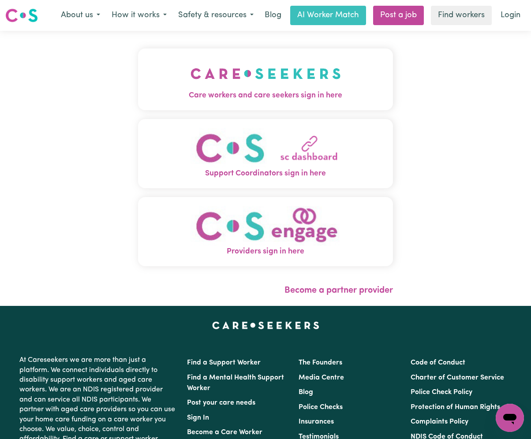
click at [138, 112] on div "Care workers and care seekers sign in here Support Coordinators sign in here Pr…" at bounding box center [265, 161] width 255 height 227
click at [171, 83] on button "Care workers and care seekers sign in here" at bounding box center [265, 79] width 255 height 62
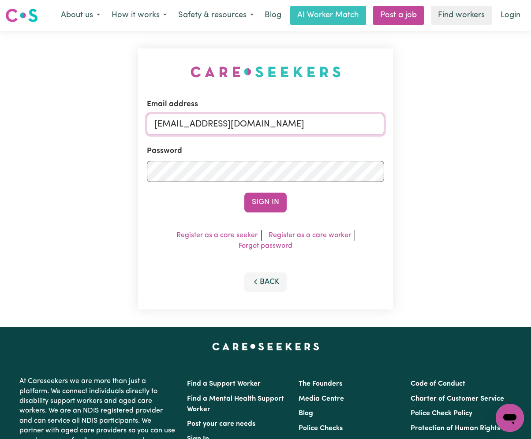
click at [170, 133] on input "onboardingcs@careseekers.com.au" at bounding box center [265, 124] width 237 height 21
drag, startPoint x: 201, startPoint y: 124, endPoint x: 389, endPoint y: 113, distance: 187.6
click at [389, 113] on div "Email address Superuser~jakedworkin@hotmail.com Password Sign In Register as a …" at bounding box center [265, 178] width 255 height 261
click at [265, 200] on button "Sign In" at bounding box center [265, 202] width 42 height 19
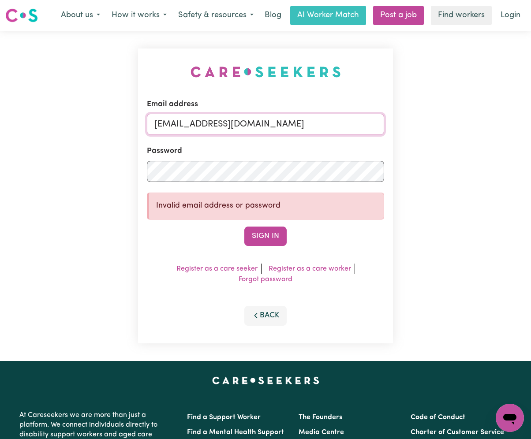
paste input "JanusanBalt"
drag, startPoint x: 201, startPoint y: 126, endPoint x: 403, endPoint y: 126, distance: 201.4
click at [403, 126] on div "Email address Superuser~azarYS@careseekers.com.au Password Invalid email addres…" at bounding box center [265, 196] width 531 height 330
type input "Superuser~JanusanBaltazarYS@careseekers.com.au"
click at [260, 237] on button "Sign In" at bounding box center [265, 236] width 42 height 19
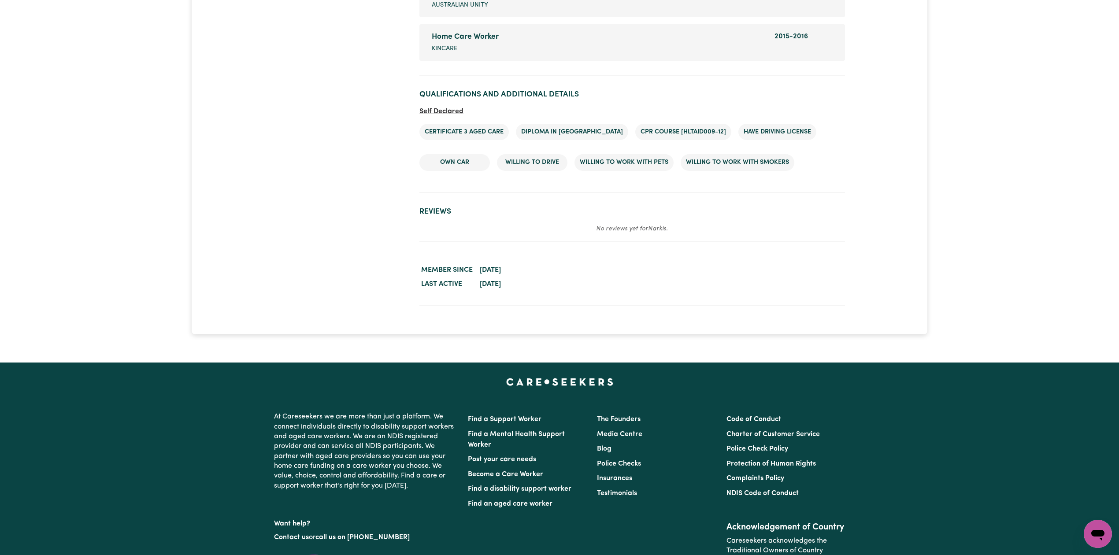
scroll to position [1367, 0]
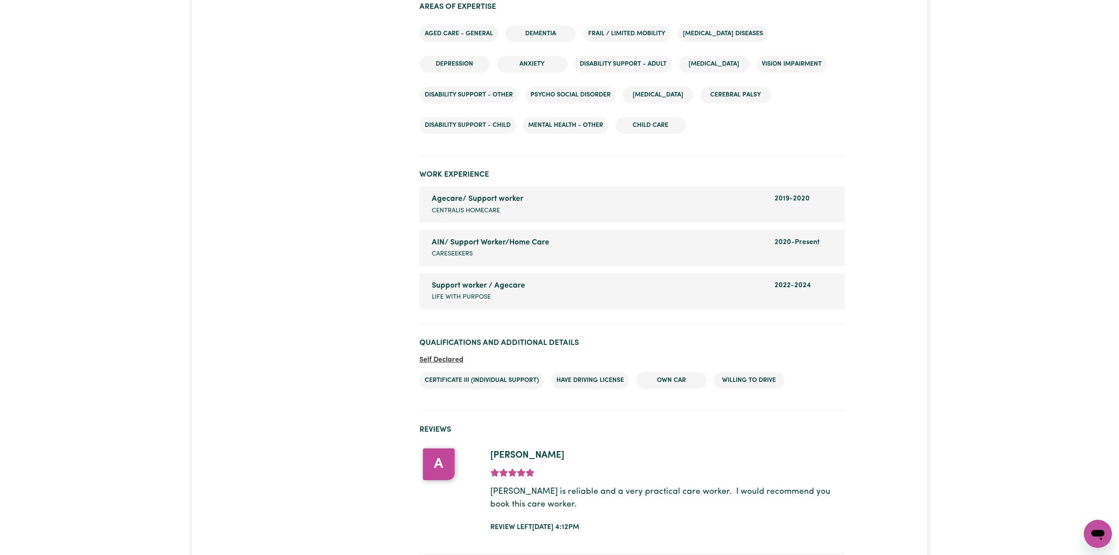
scroll to position [1129, 0]
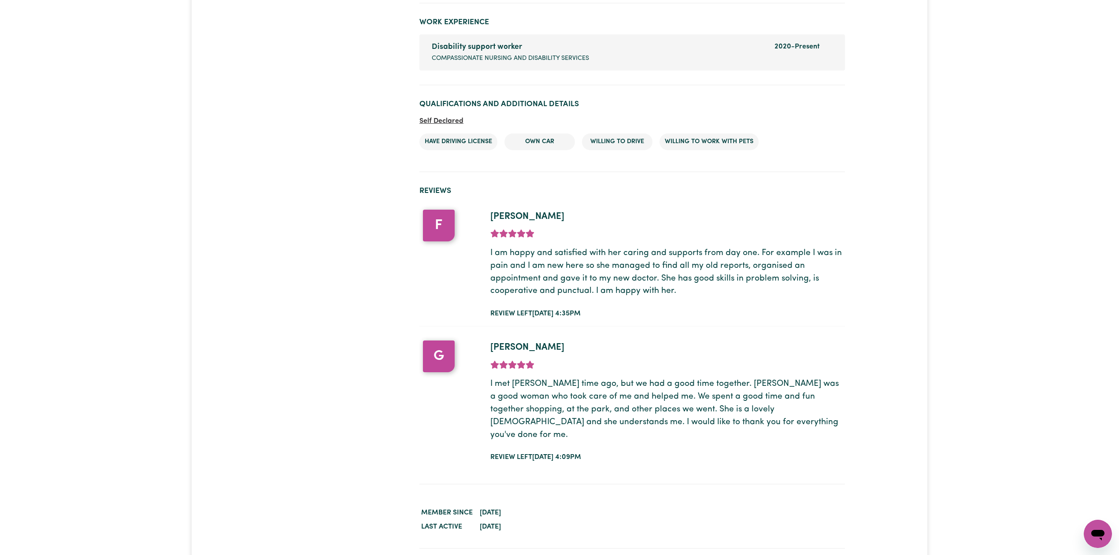
scroll to position [1286, 0]
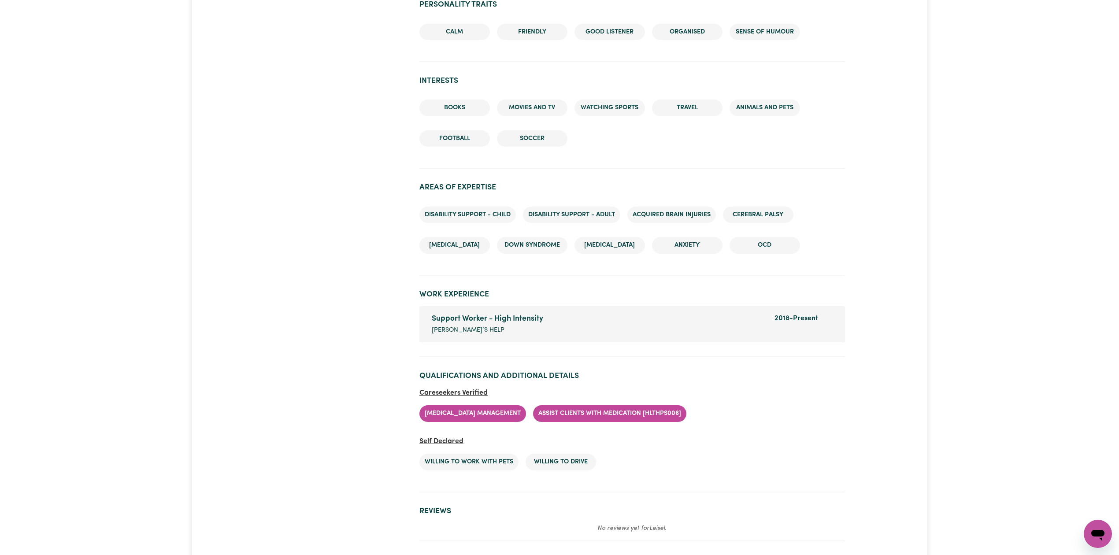
scroll to position [995, 0]
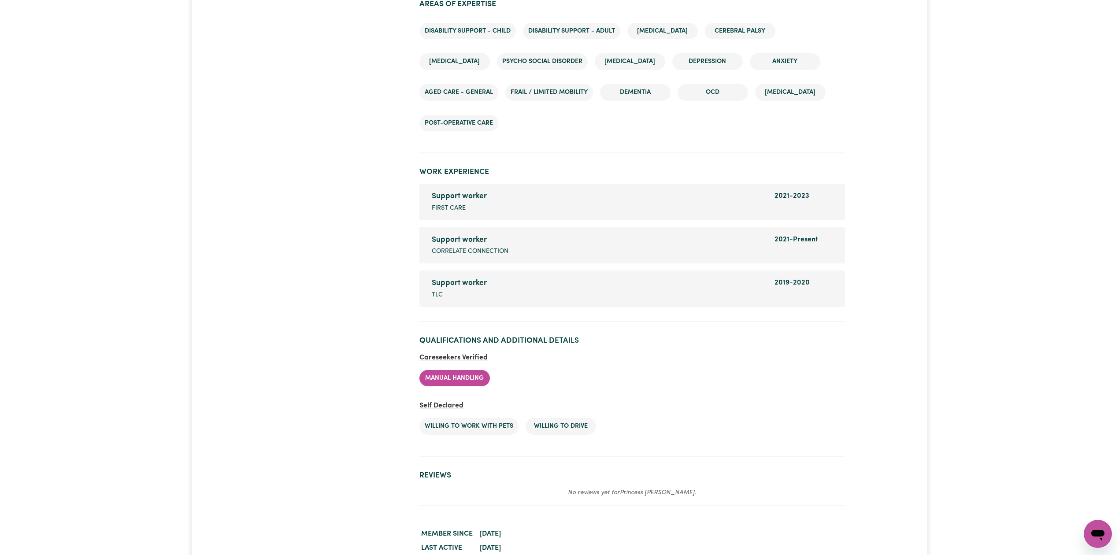
scroll to position [1293, 0]
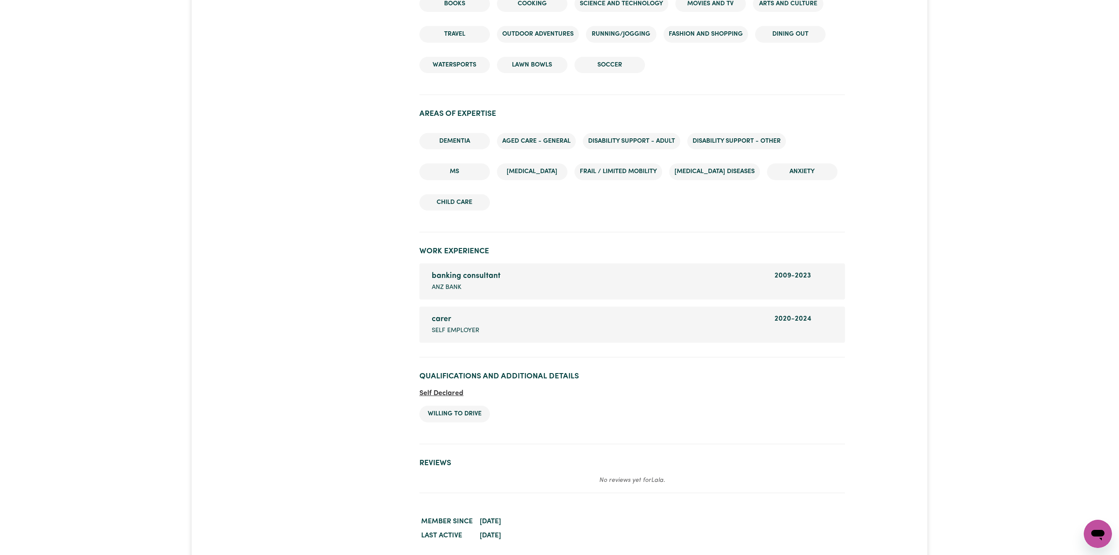
scroll to position [1203, 0]
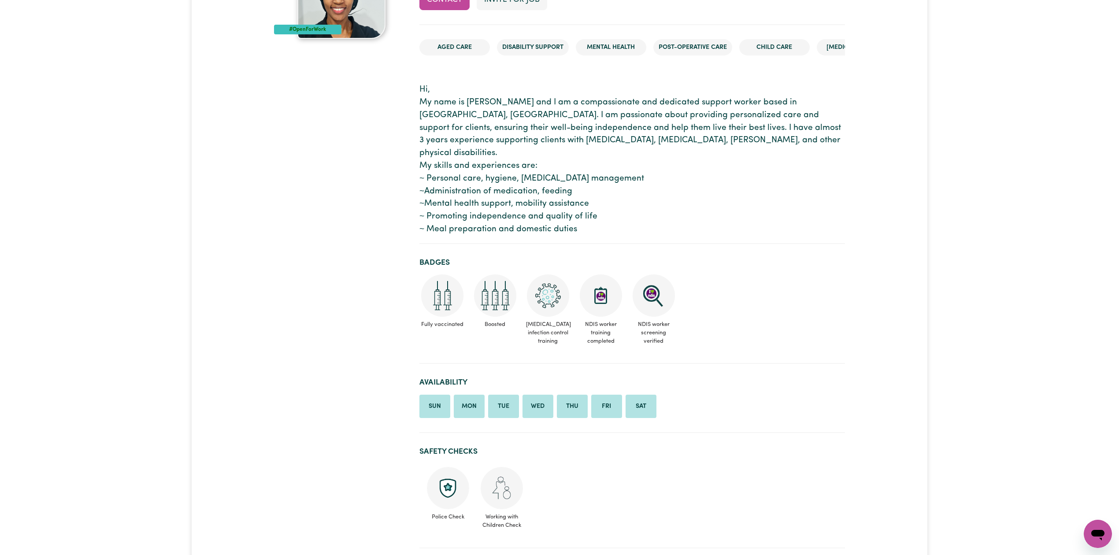
scroll to position [72, 0]
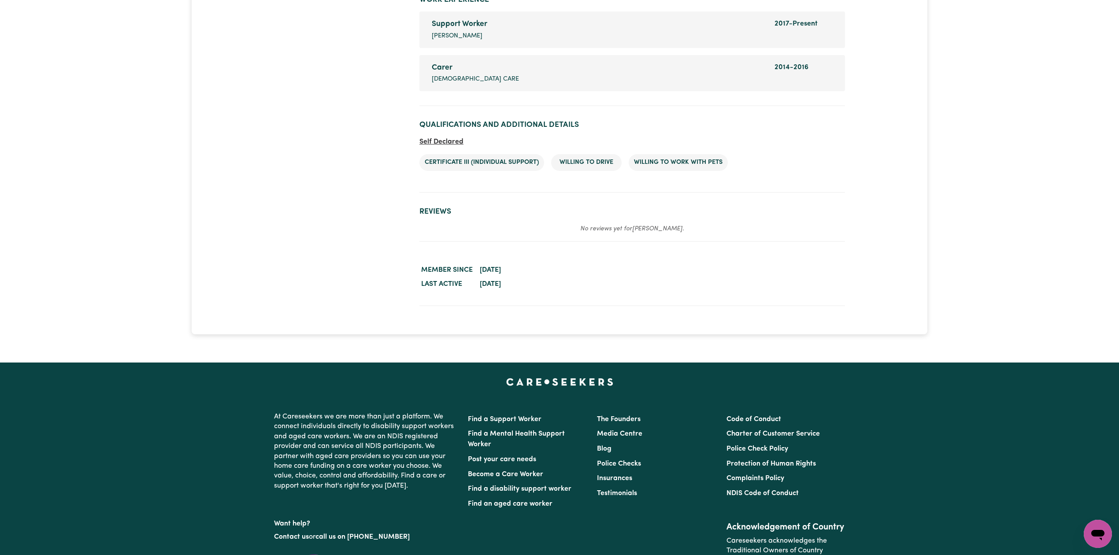
scroll to position [994, 0]
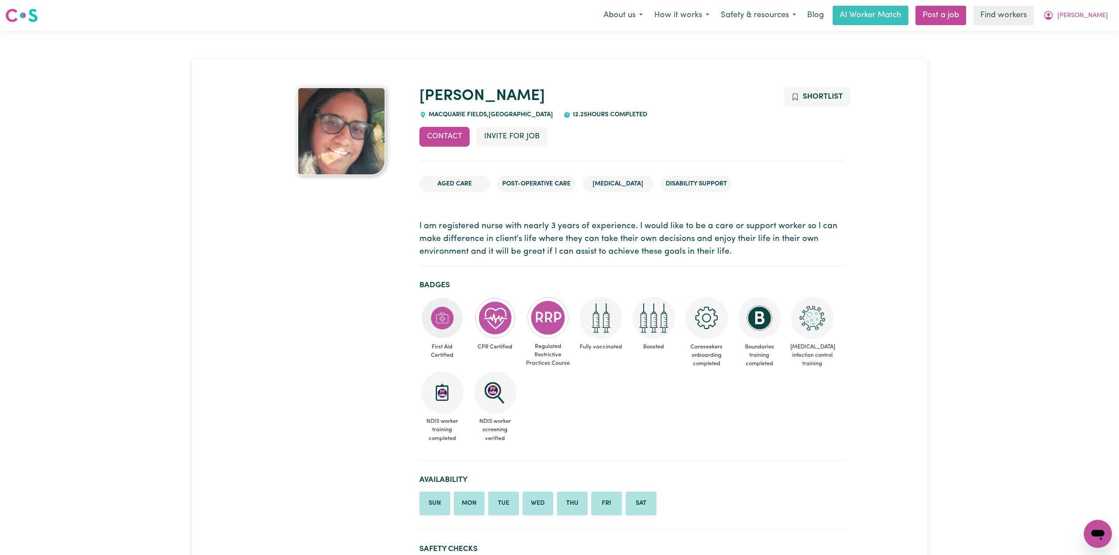
click at [478, 7] on div "Menu About us How it works Safety & resources Blog AI Worker Match Post a job F…" at bounding box center [559, 15] width 1119 height 20
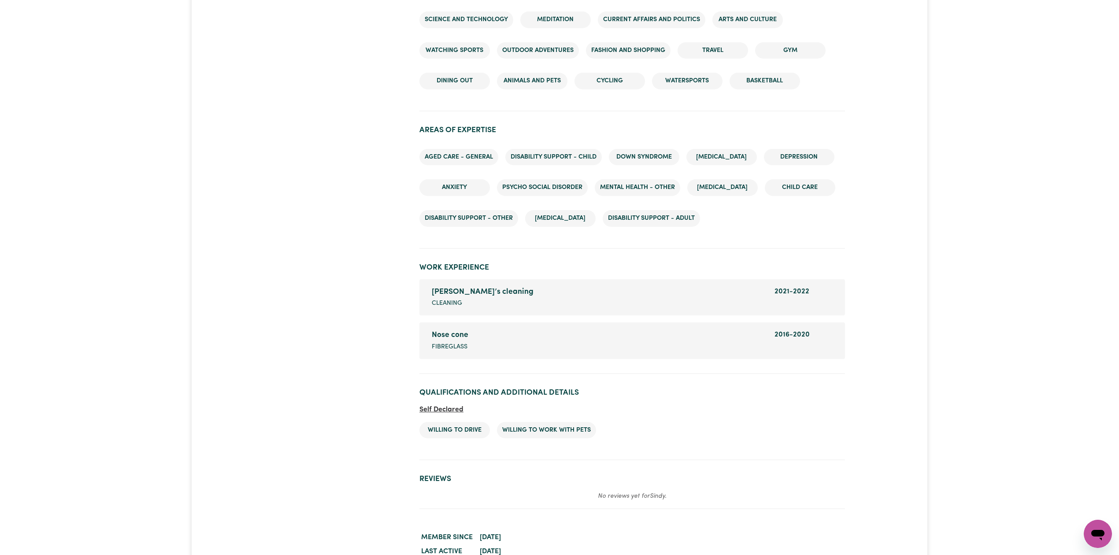
scroll to position [1089, 0]
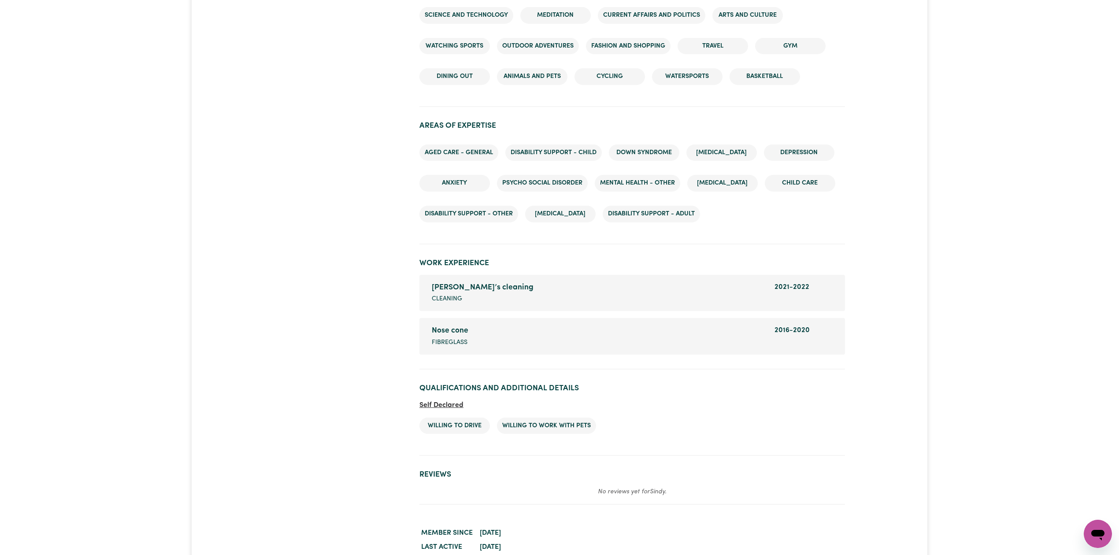
click at [511, 318] on li "Nose cone Company name Fibreglass Dates of employment [DATE] - [DATE]" at bounding box center [633, 336] width 426 height 36
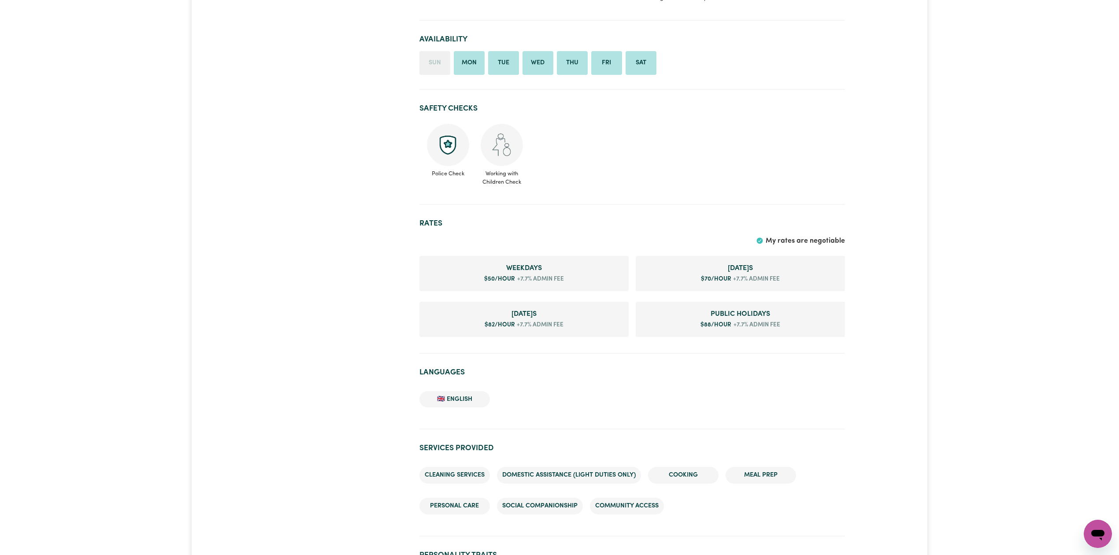
scroll to position [613, 0]
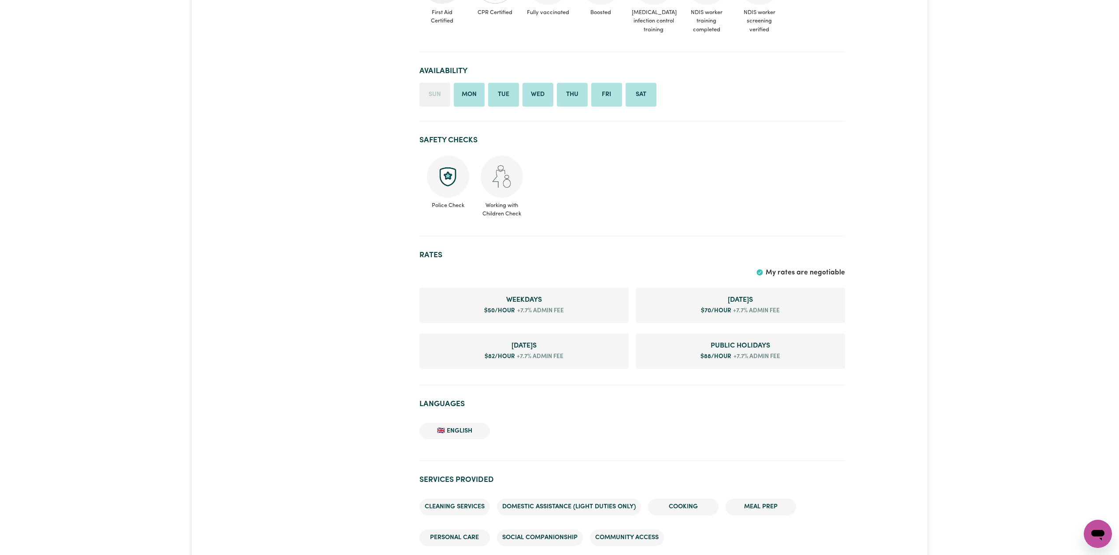
click at [328, 193] on div at bounding box center [341, 344] width 145 height 1740
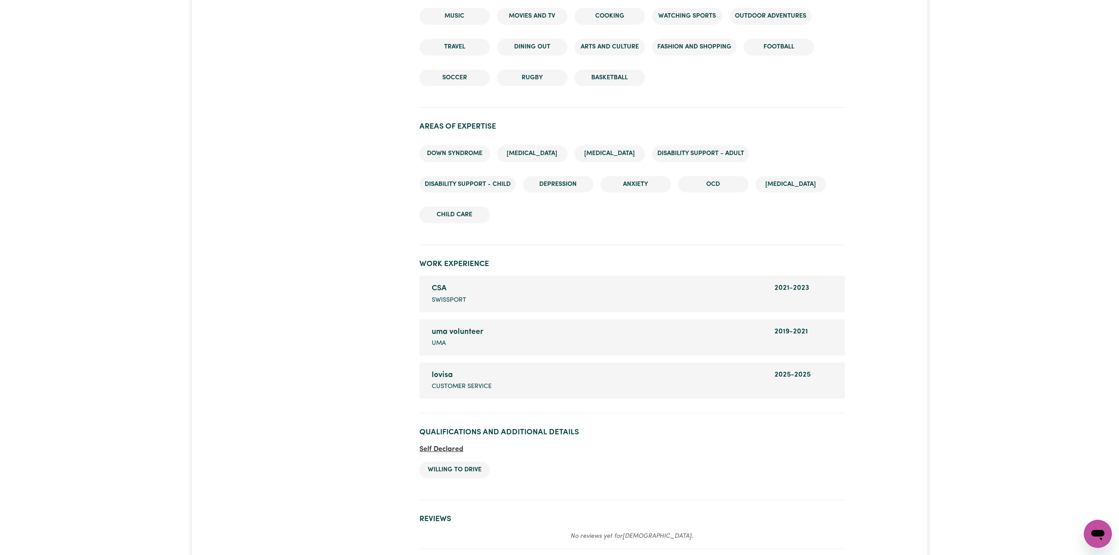
scroll to position [1094, 0]
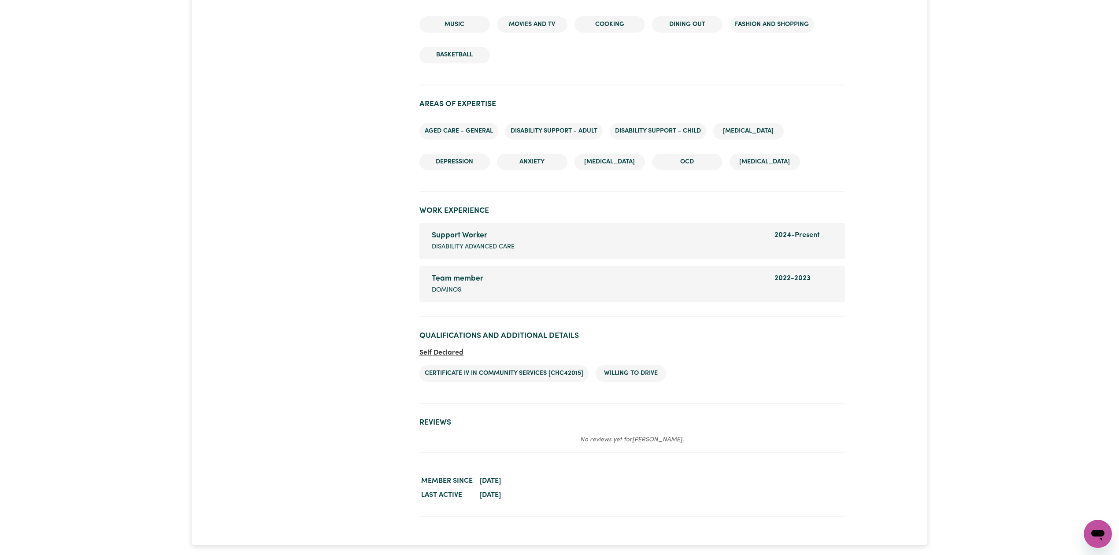
scroll to position [1006, 0]
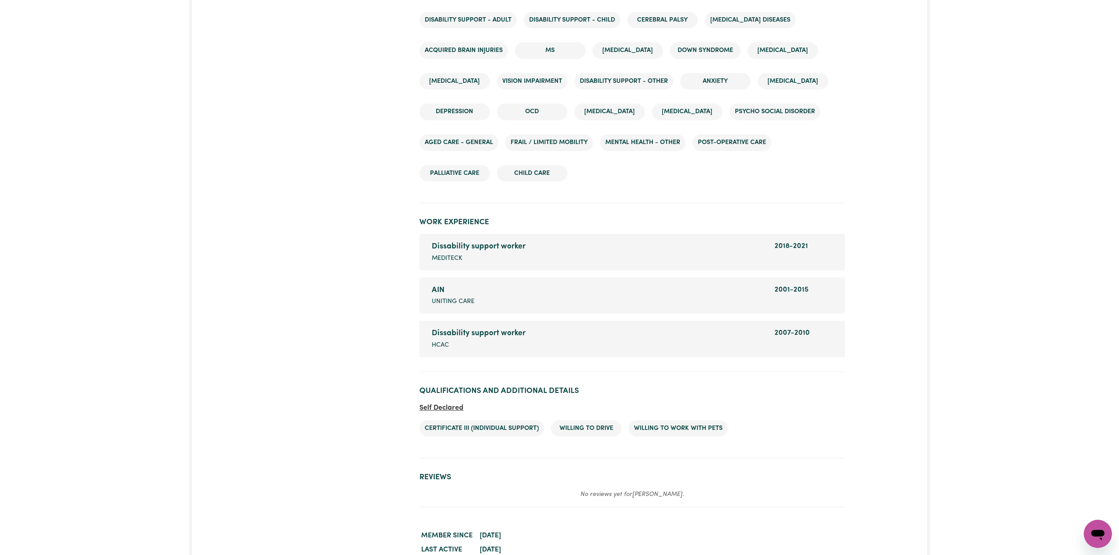
scroll to position [1315, 0]
